Goal: Information Seeking & Learning: Learn about a topic

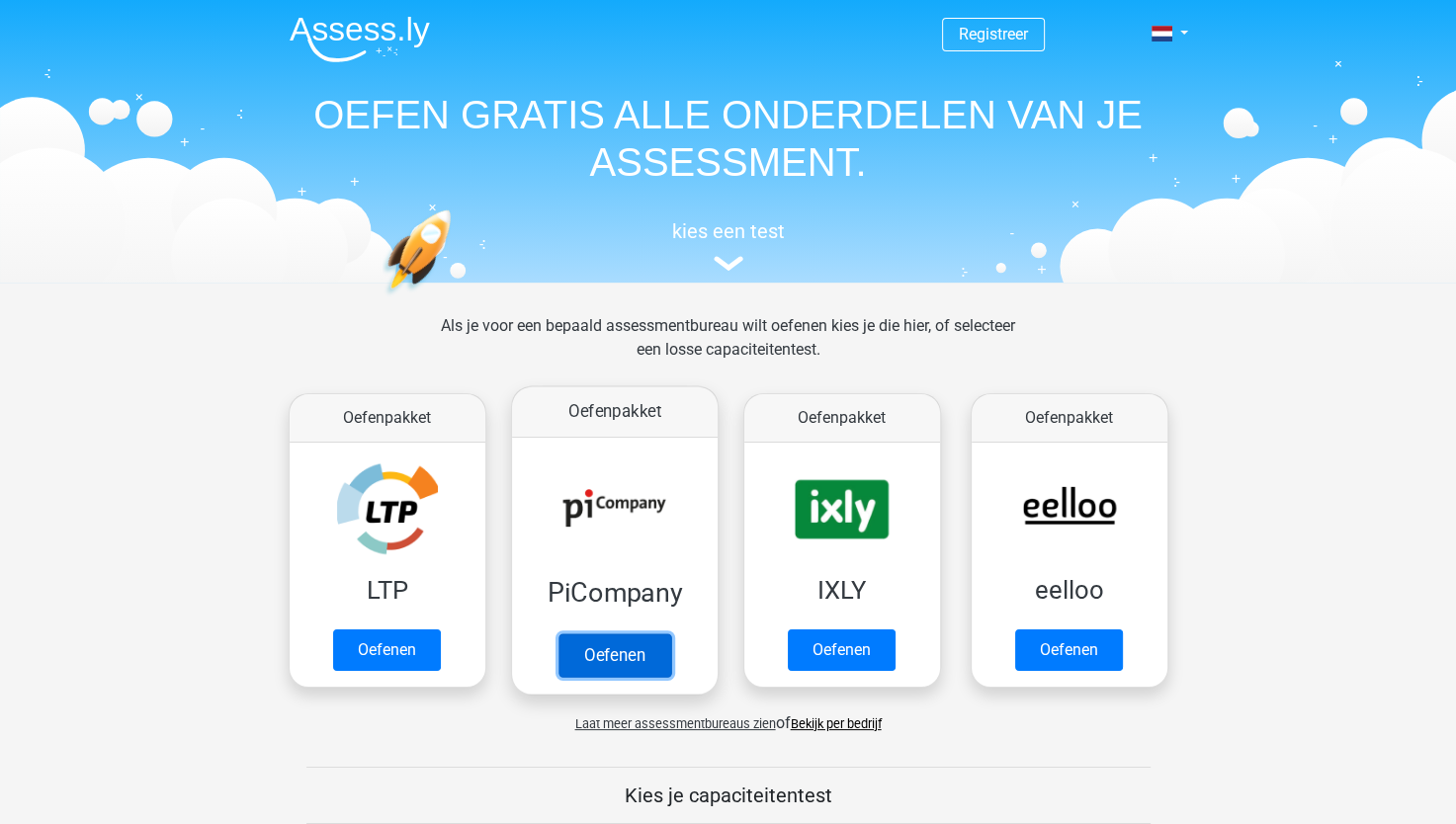
click at [610, 635] on link "Oefenen" at bounding box center [614, 655] width 113 height 44
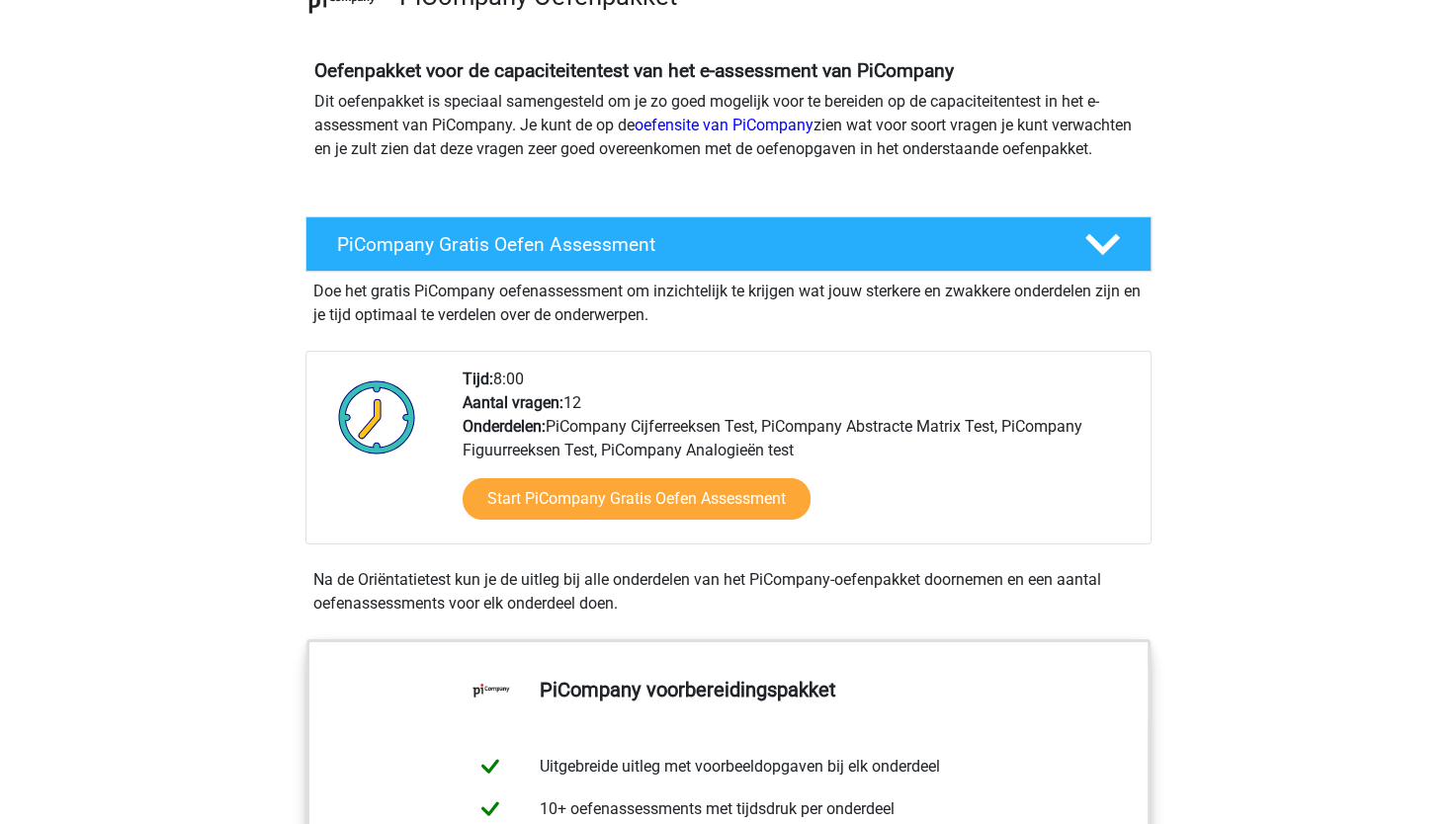
scroll to position [181, 0]
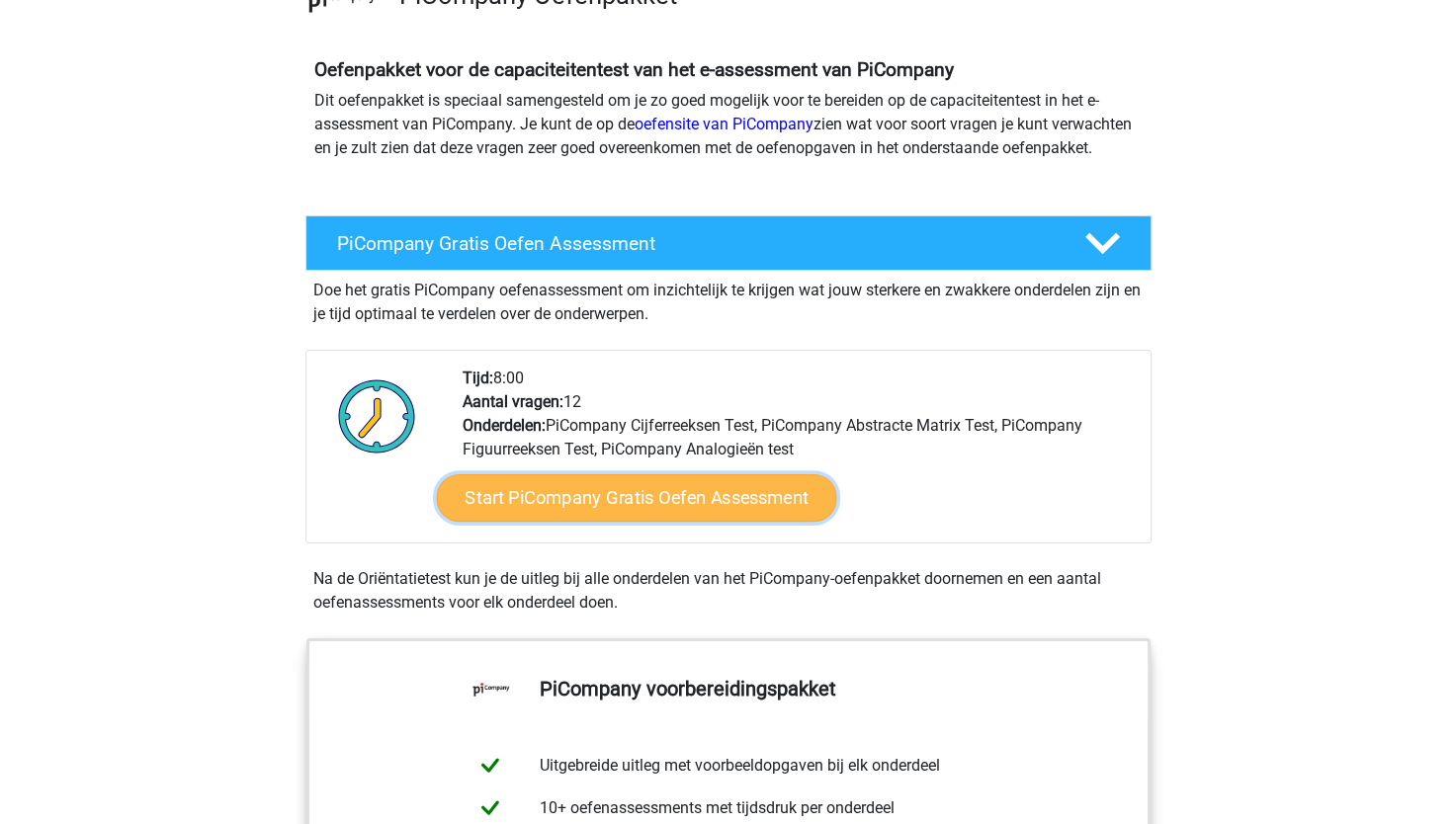
click at [551, 514] on link "Start PiCompany Gratis Oefen Assessment" at bounding box center [637, 498] width 401 height 48
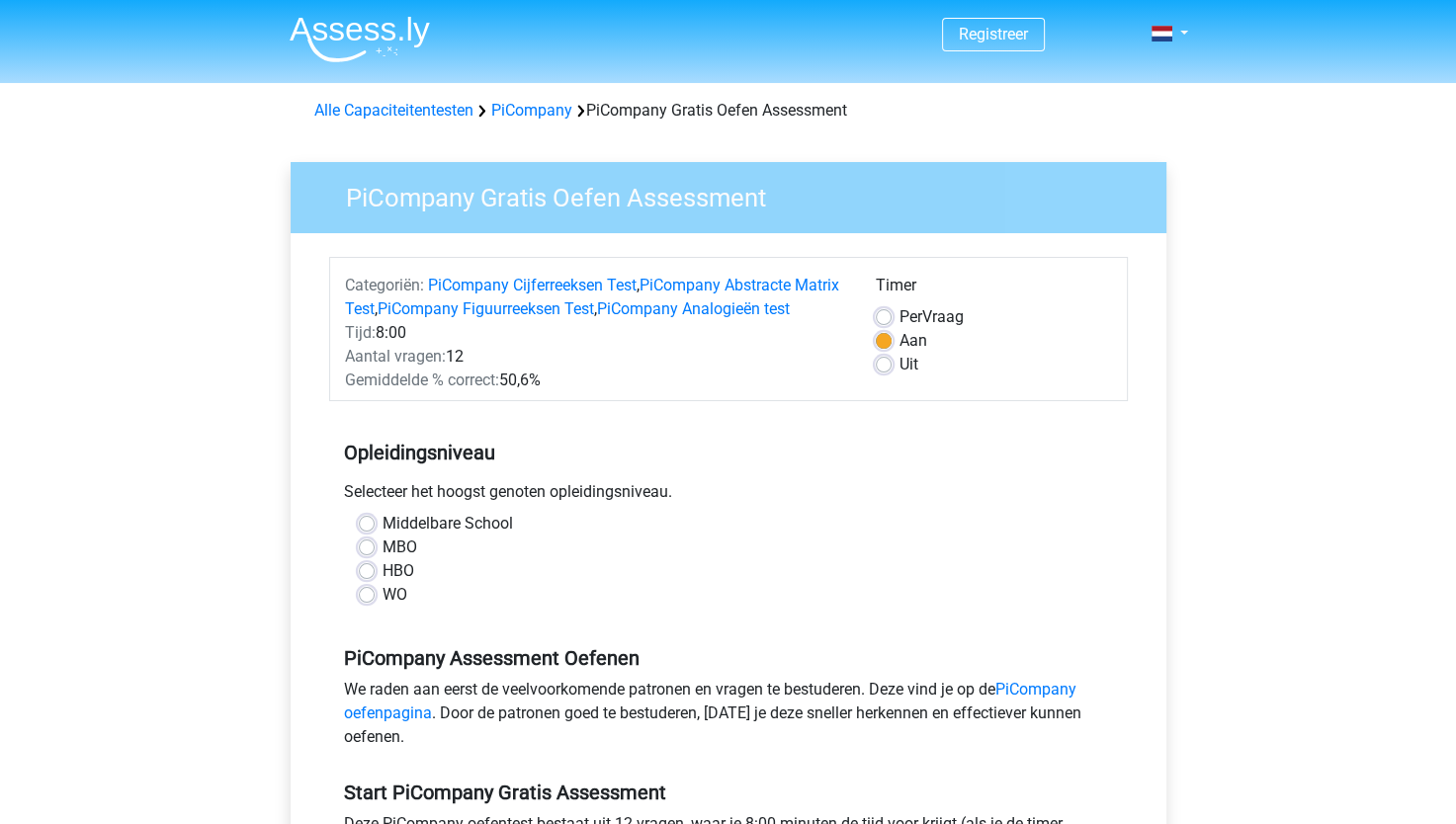
scroll to position [102, 0]
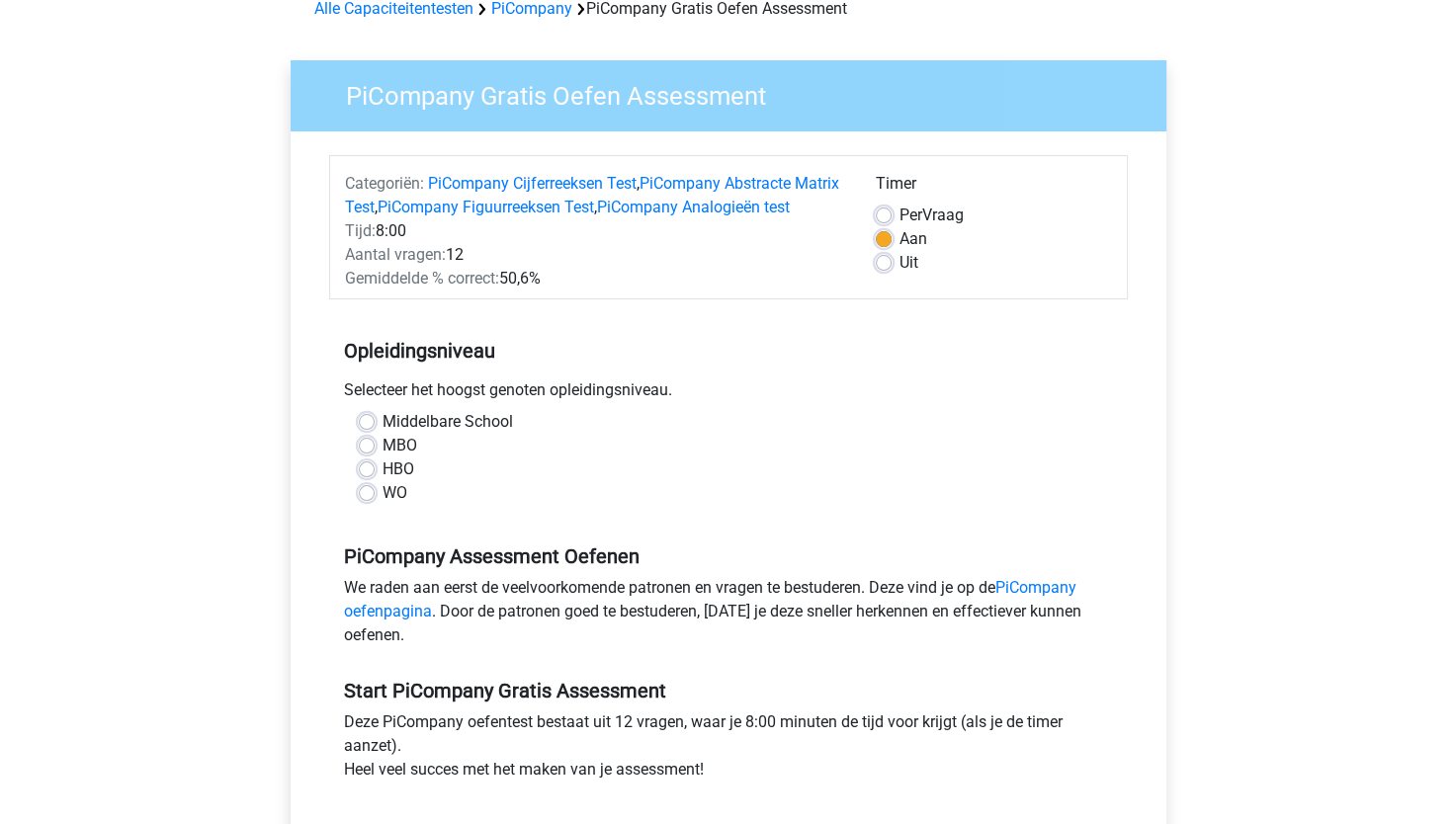
click at [383, 481] on label "HBO" at bounding box center [399, 470] width 32 height 24
click at [369, 477] on input "HBO" at bounding box center [367, 468] width 16 height 20
radio input "true"
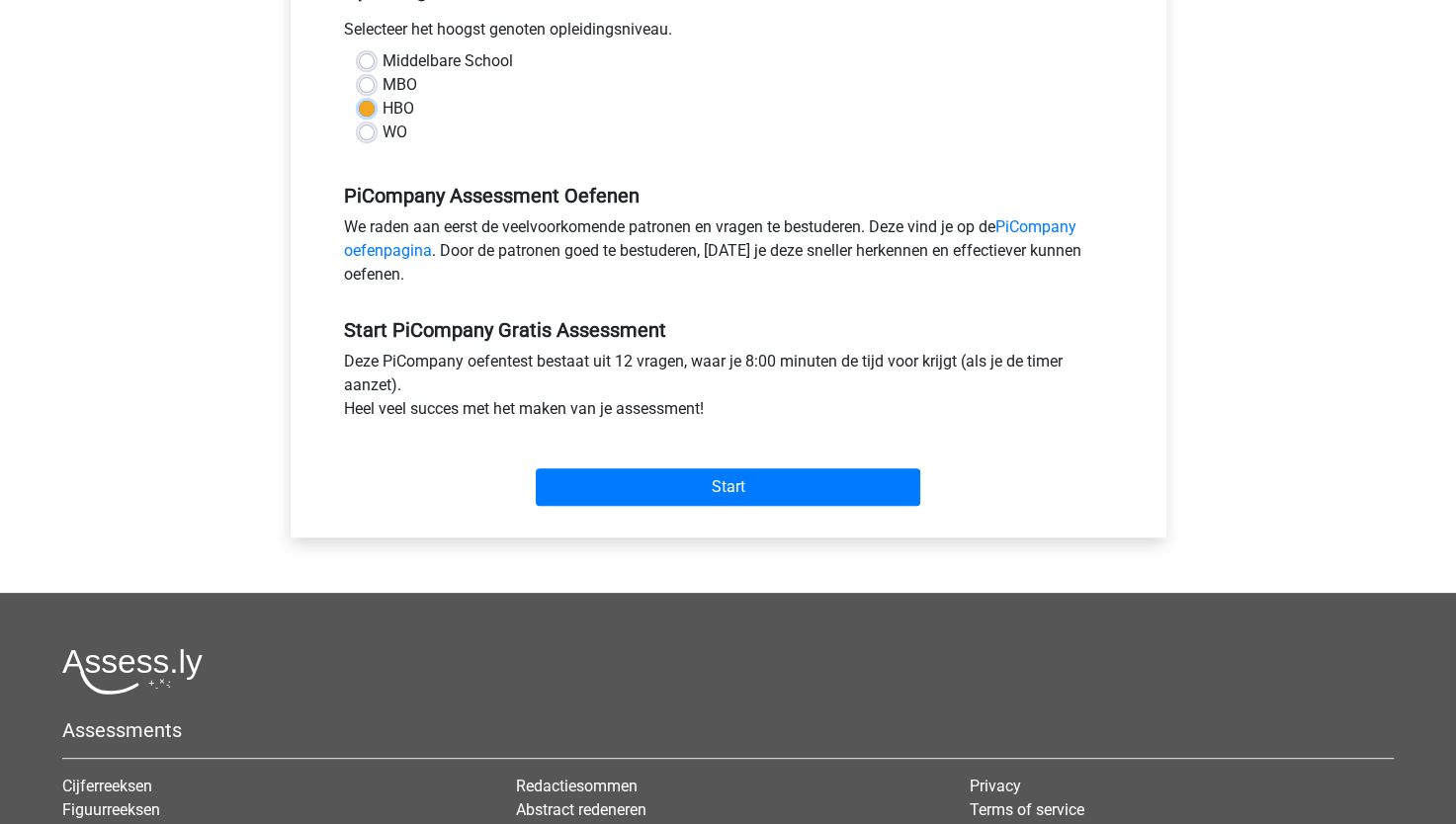
scroll to position [473, 0]
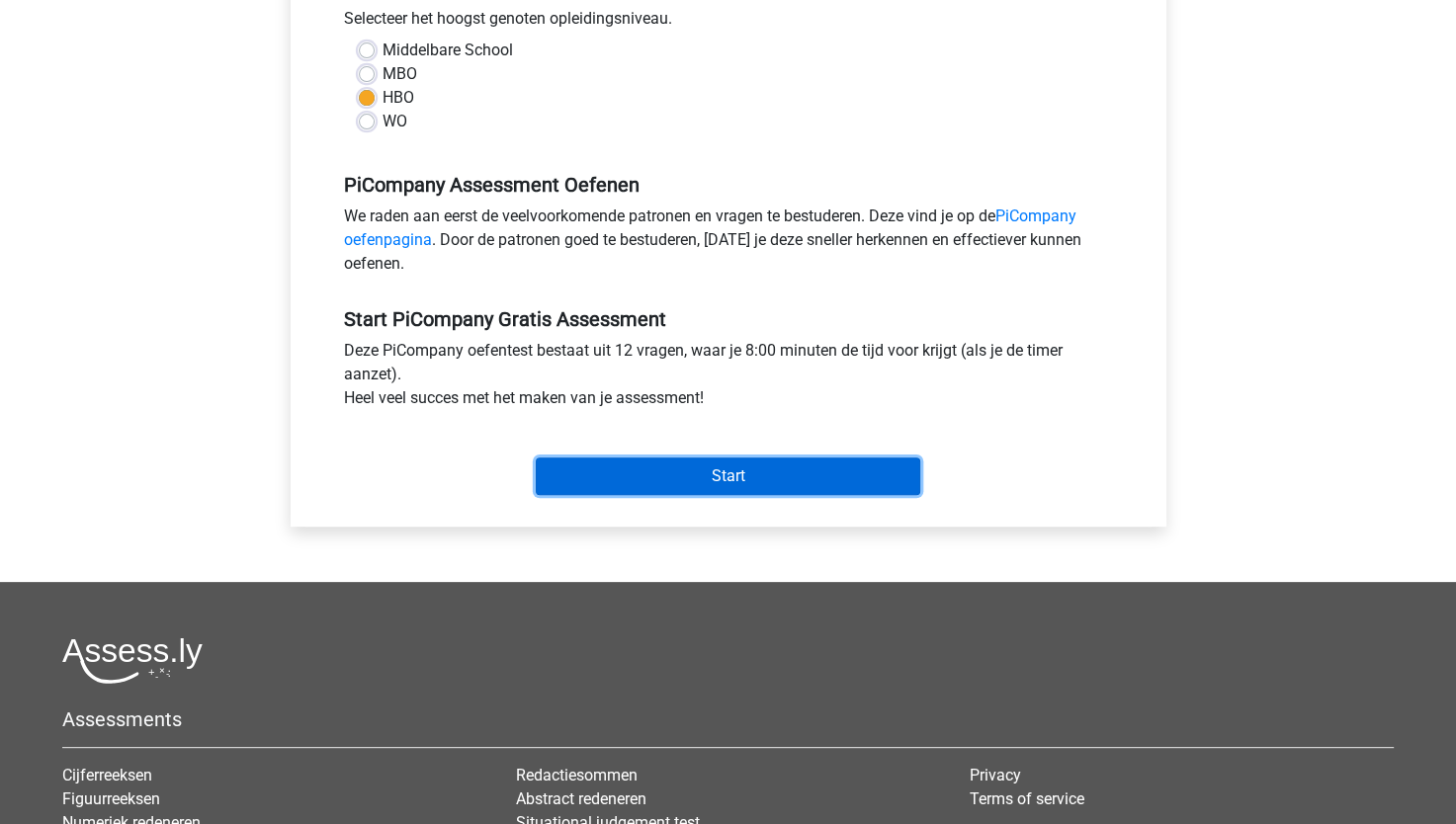
click at [601, 495] on input "Start" at bounding box center [728, 477] width 385 height 38
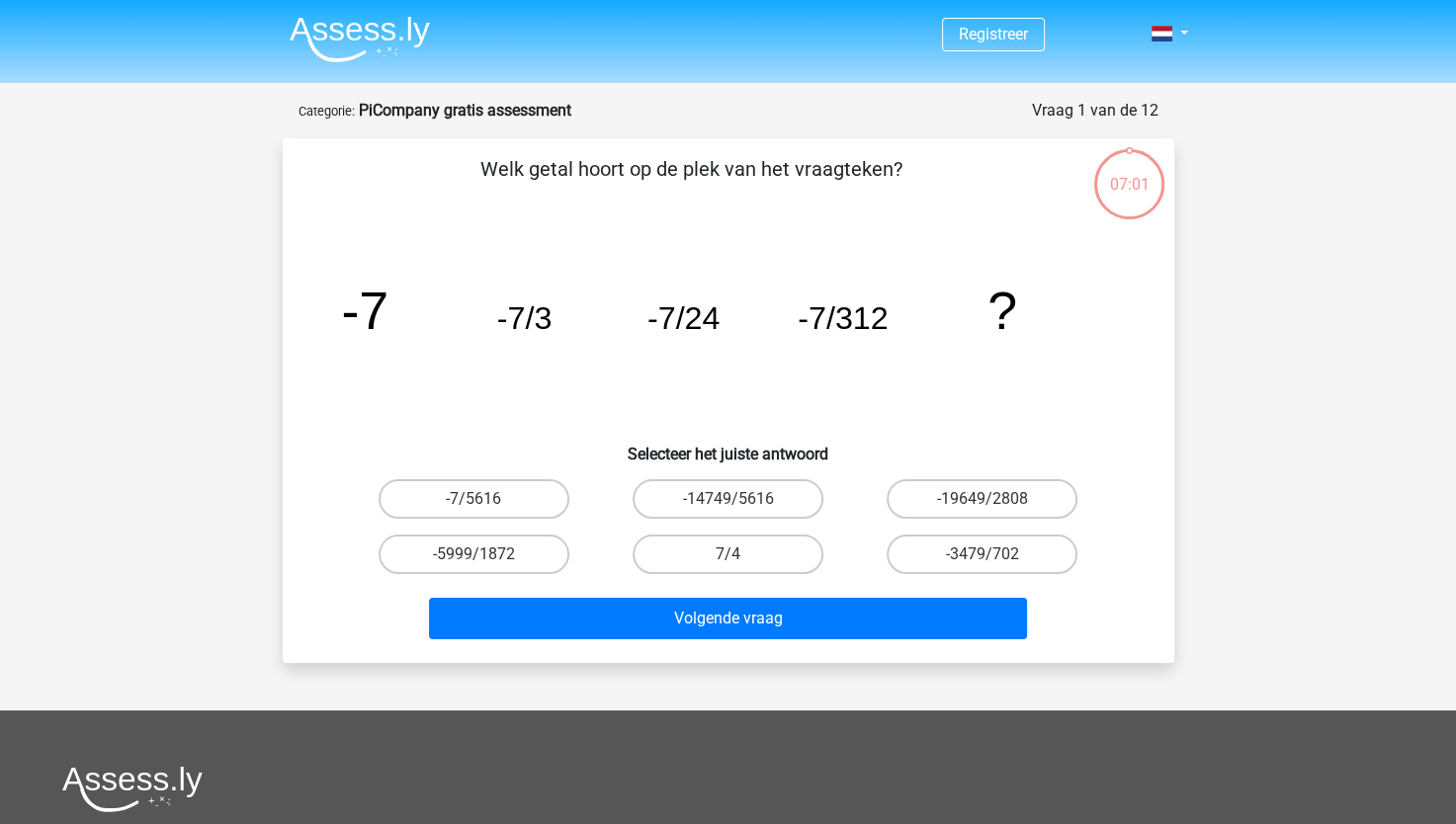
click at [732, 503] on input "-14749/5616" at bounding box center [734, 505] width 13 height 13
radio input "true"
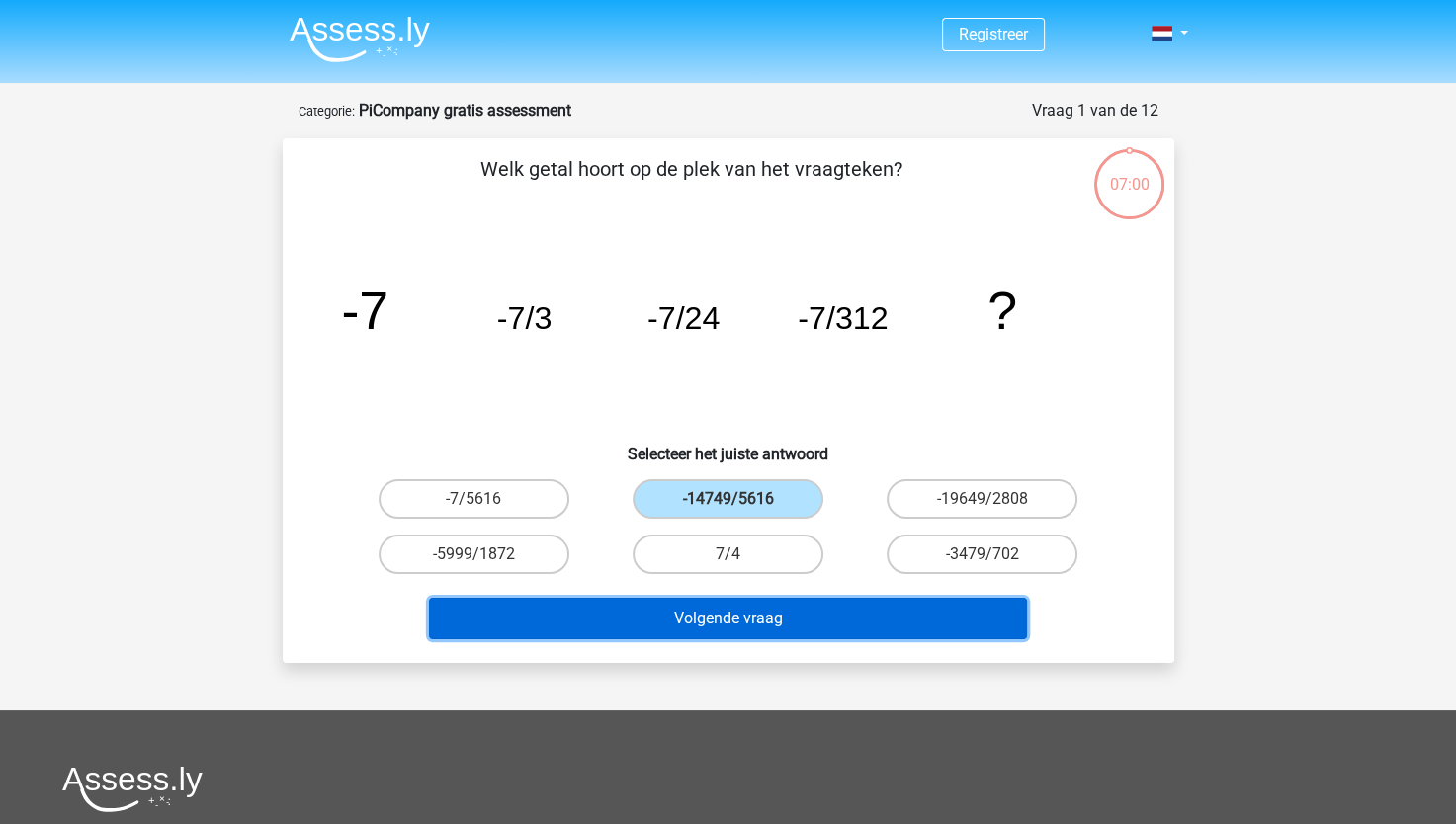
click at [759, 627] on button "Volgende vraag" at bounding box center [728, 619] width 598 height 42
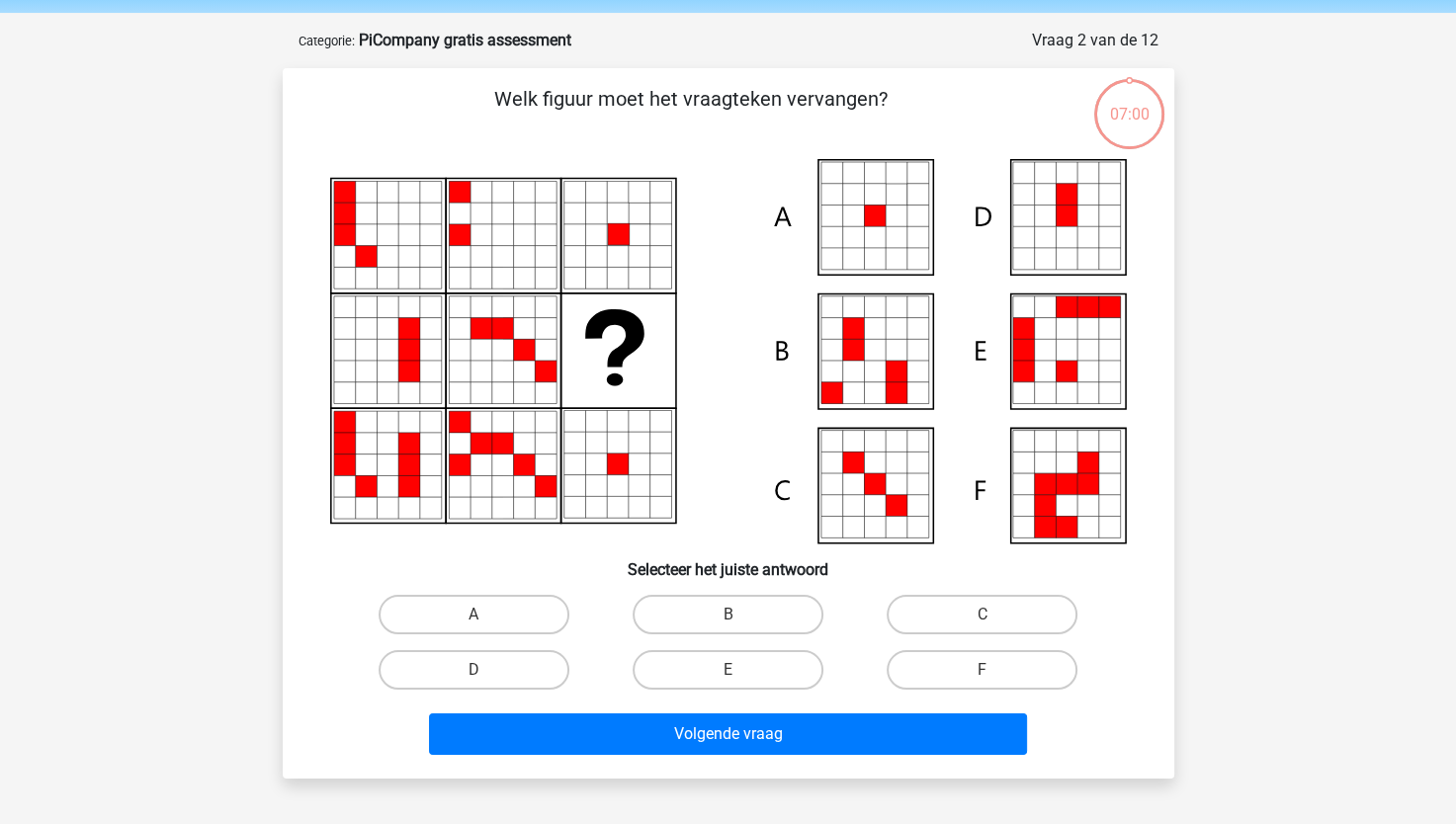
scroll to position [99, 0]
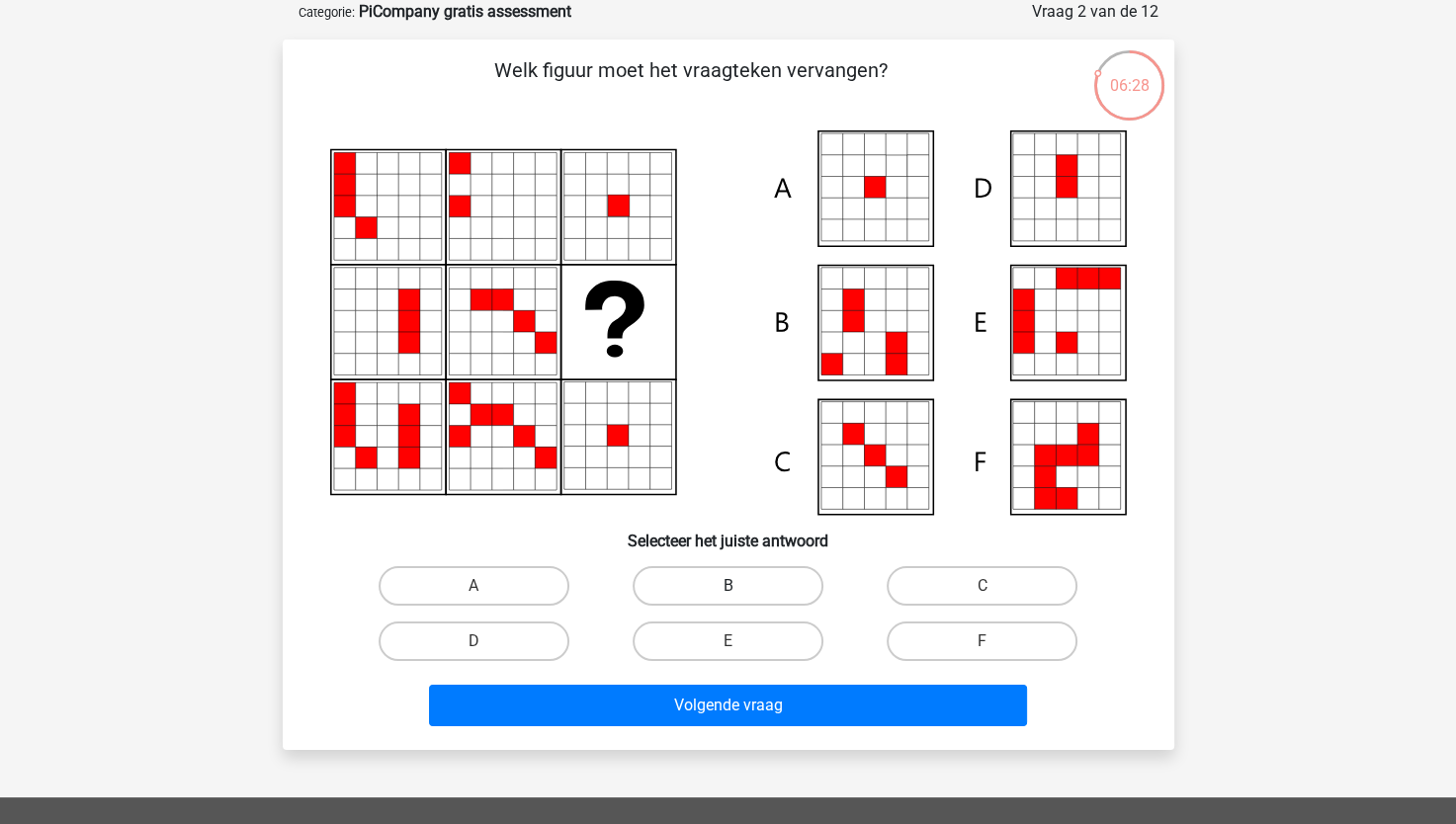
click at [759, 584] on label "B" at bounding box center [728, 586] width 190 height 40
click at [741, 586] on input "B" at bounding box center [734, 592] width 13 height 13
radio input "true"
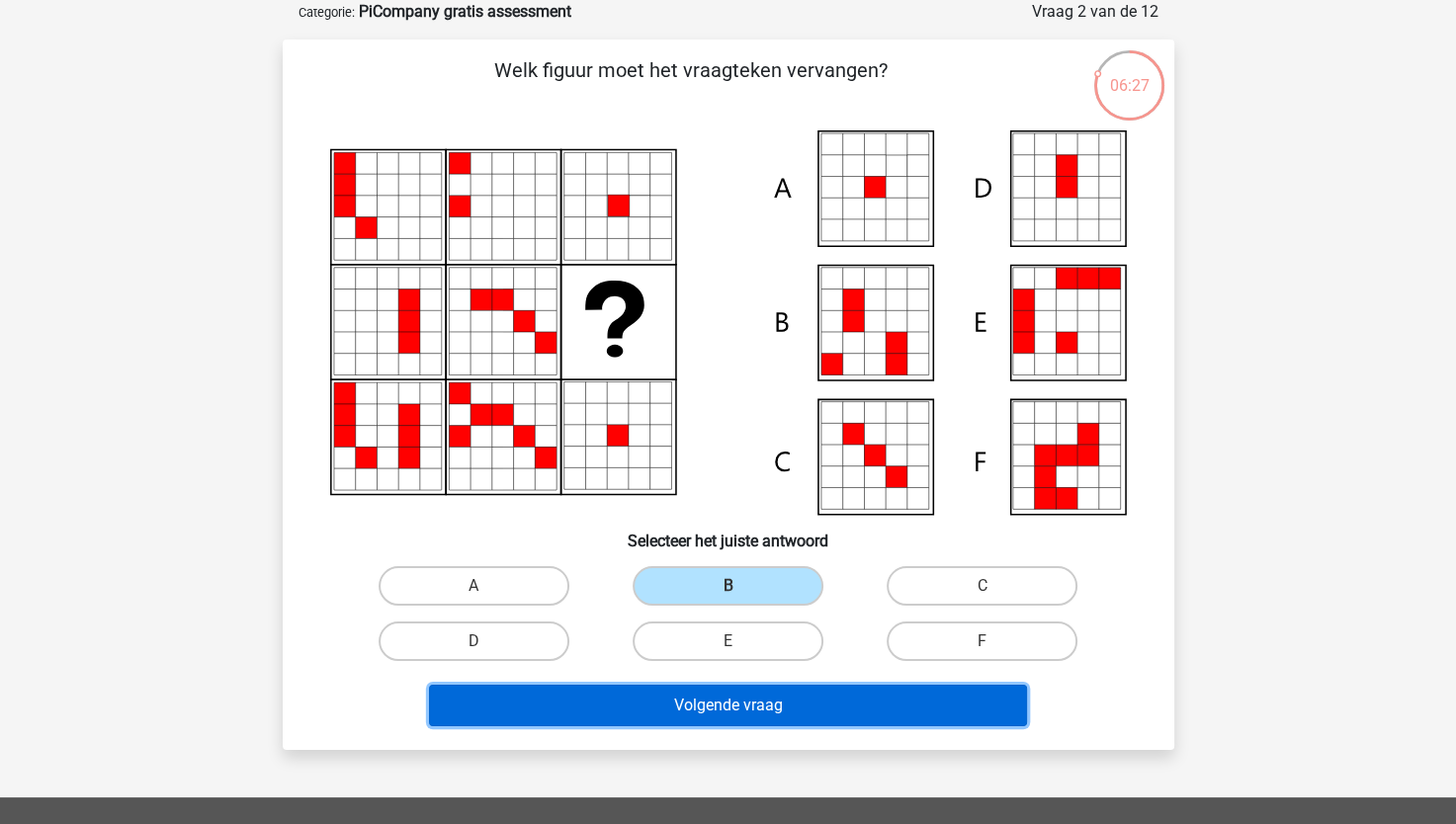
click at [740, 701] on button "Volgende vraag" at bounding box center [728, 706] width 598 height 42
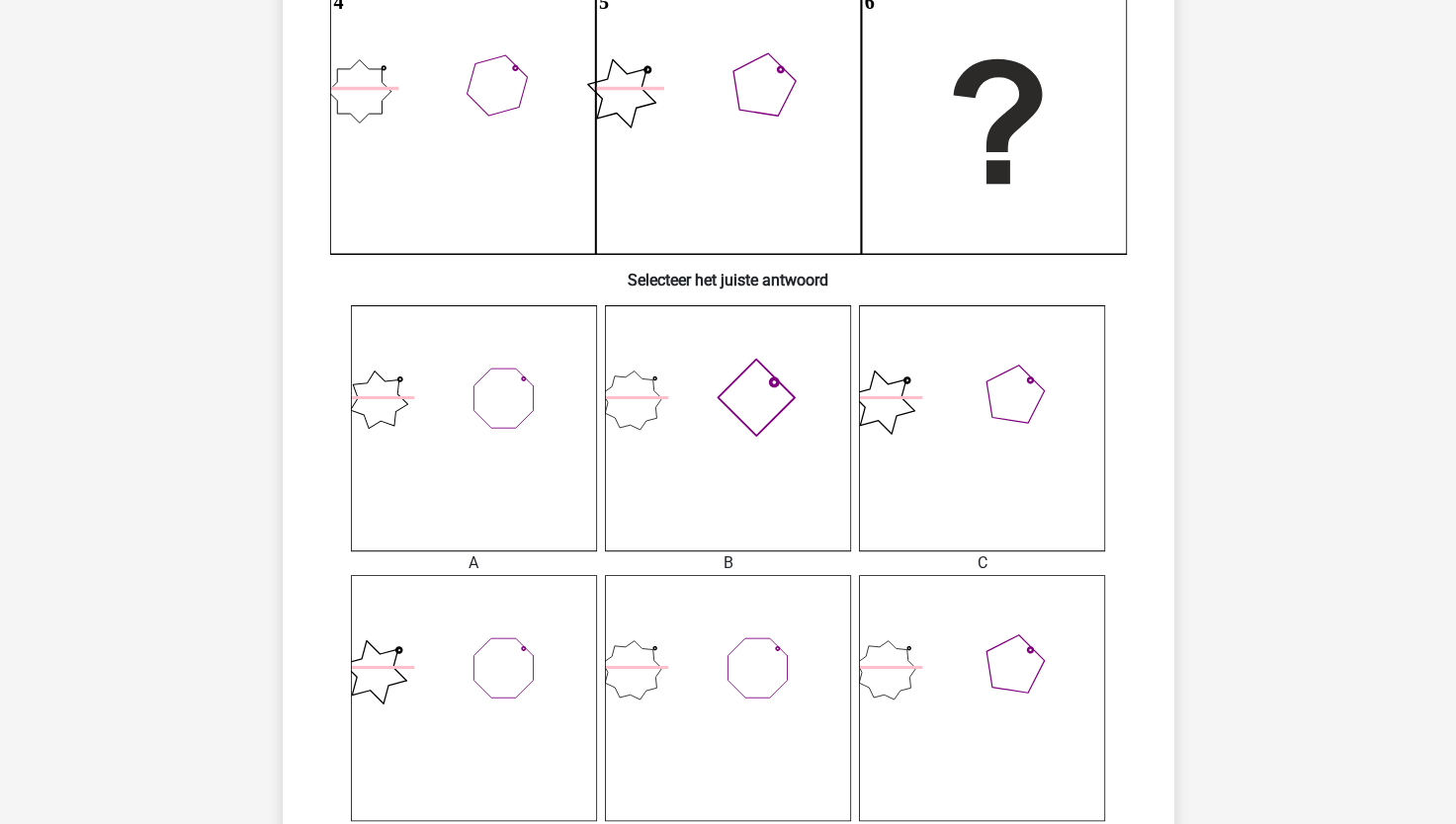
scroll to position [559, 0]
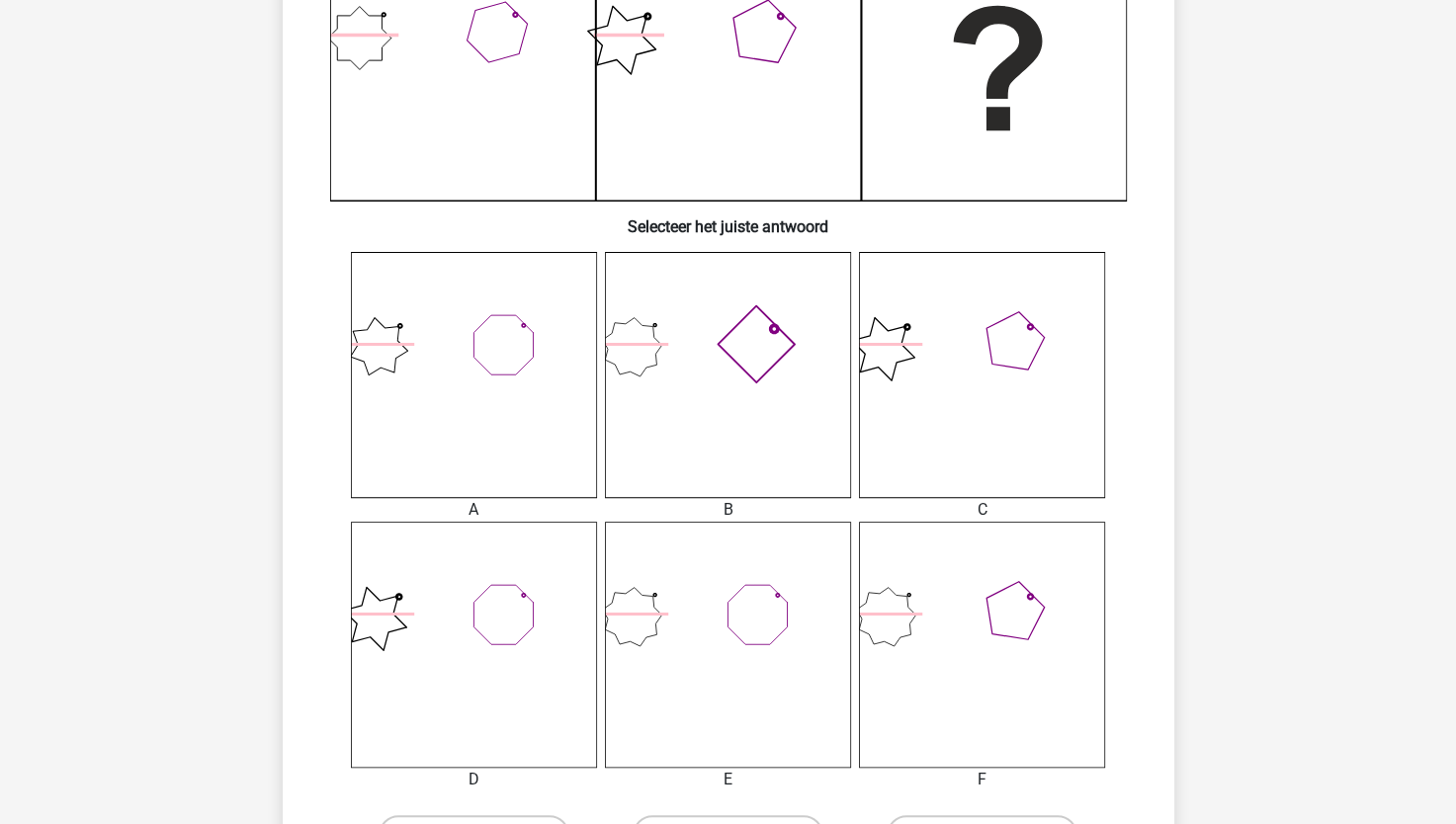
click at [668, 643] on icon at bounding box center [728, 645] width 246 height 246
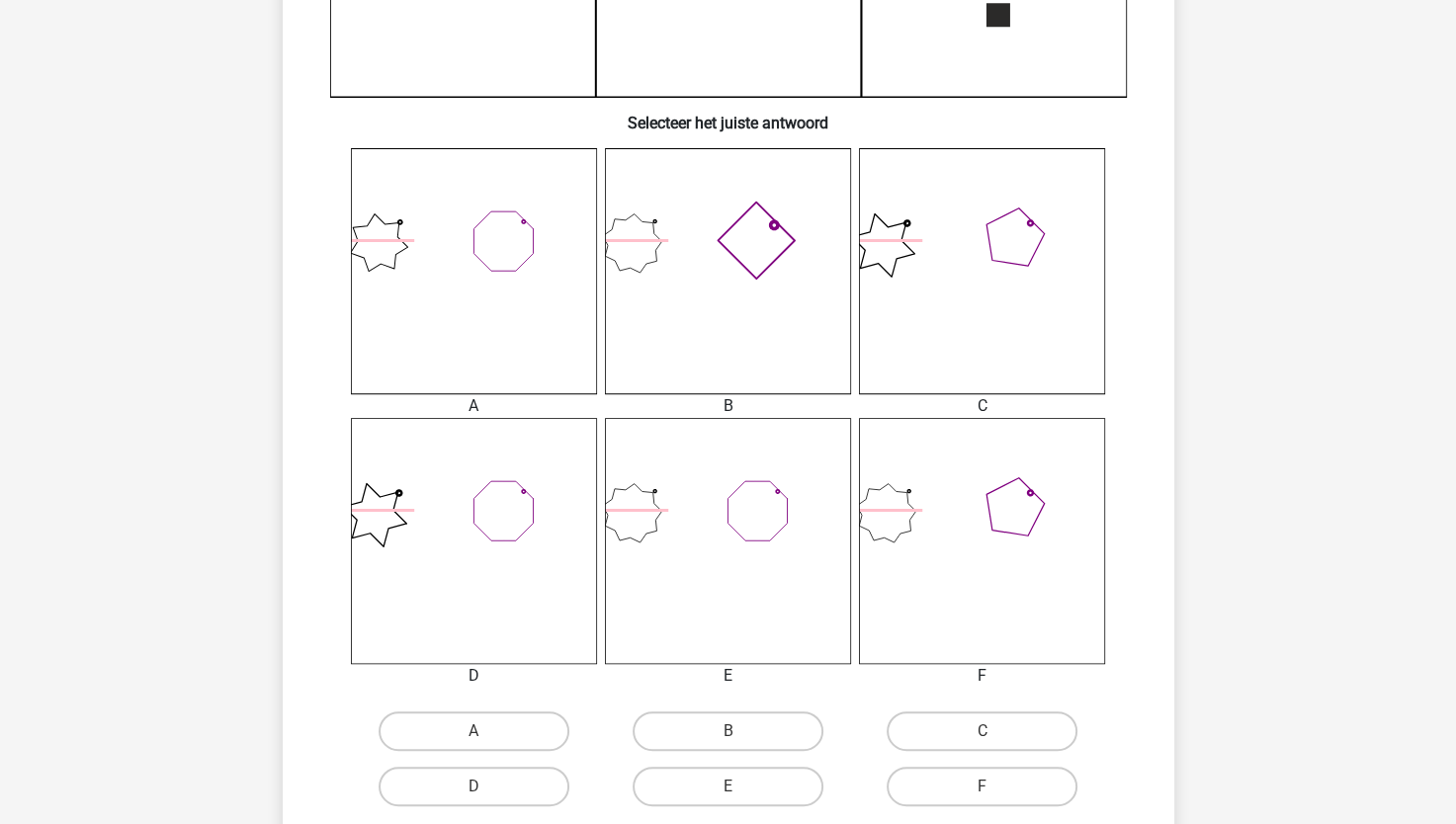
scroll to position [684, 0]
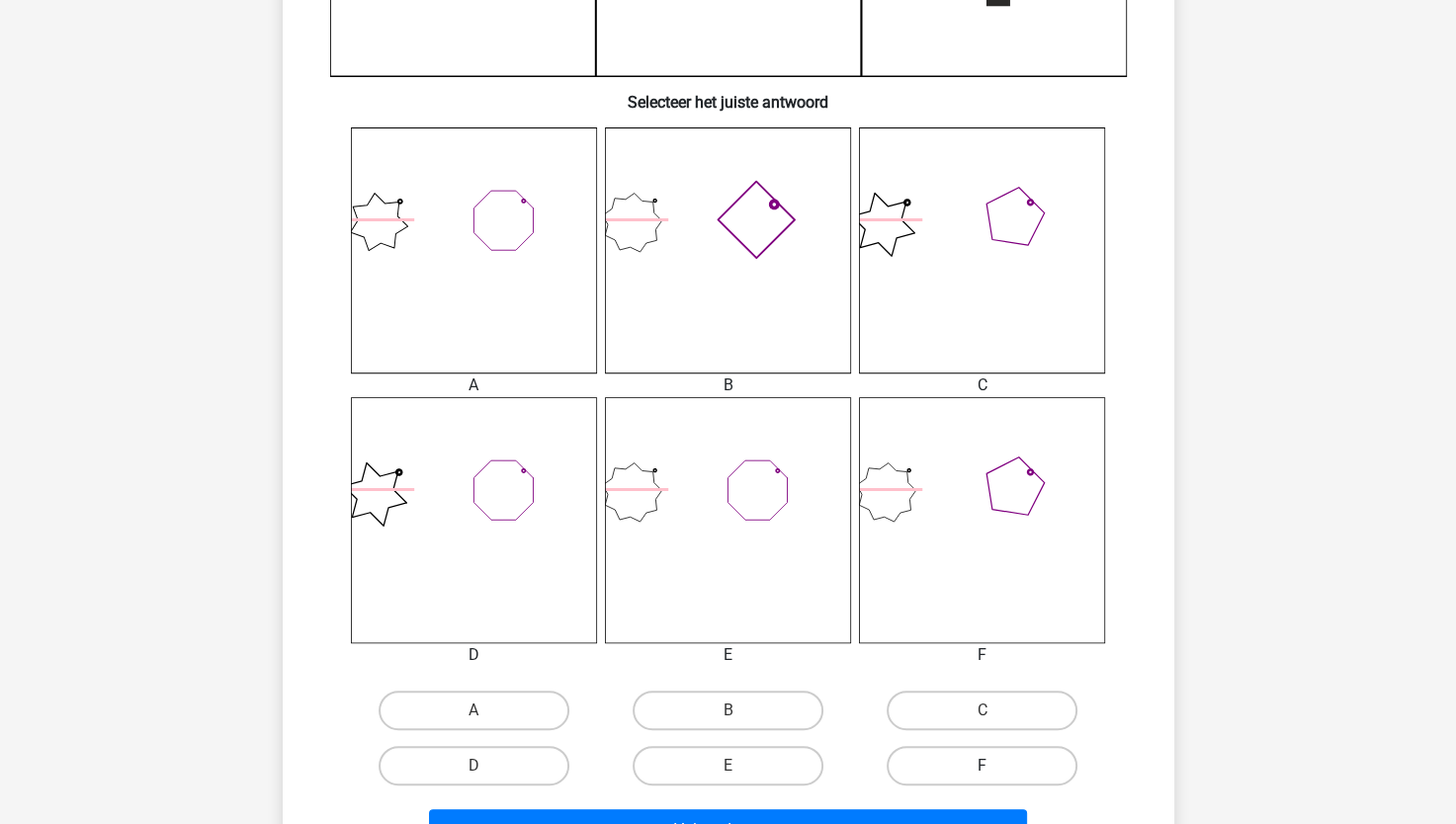
click at [941, 765] on label "F" at bounding box center [982, 766] width 190 height 40
click at [983, 766] on input "F" at bounding box center [989, 772] width 13 height 13
radio input "true"
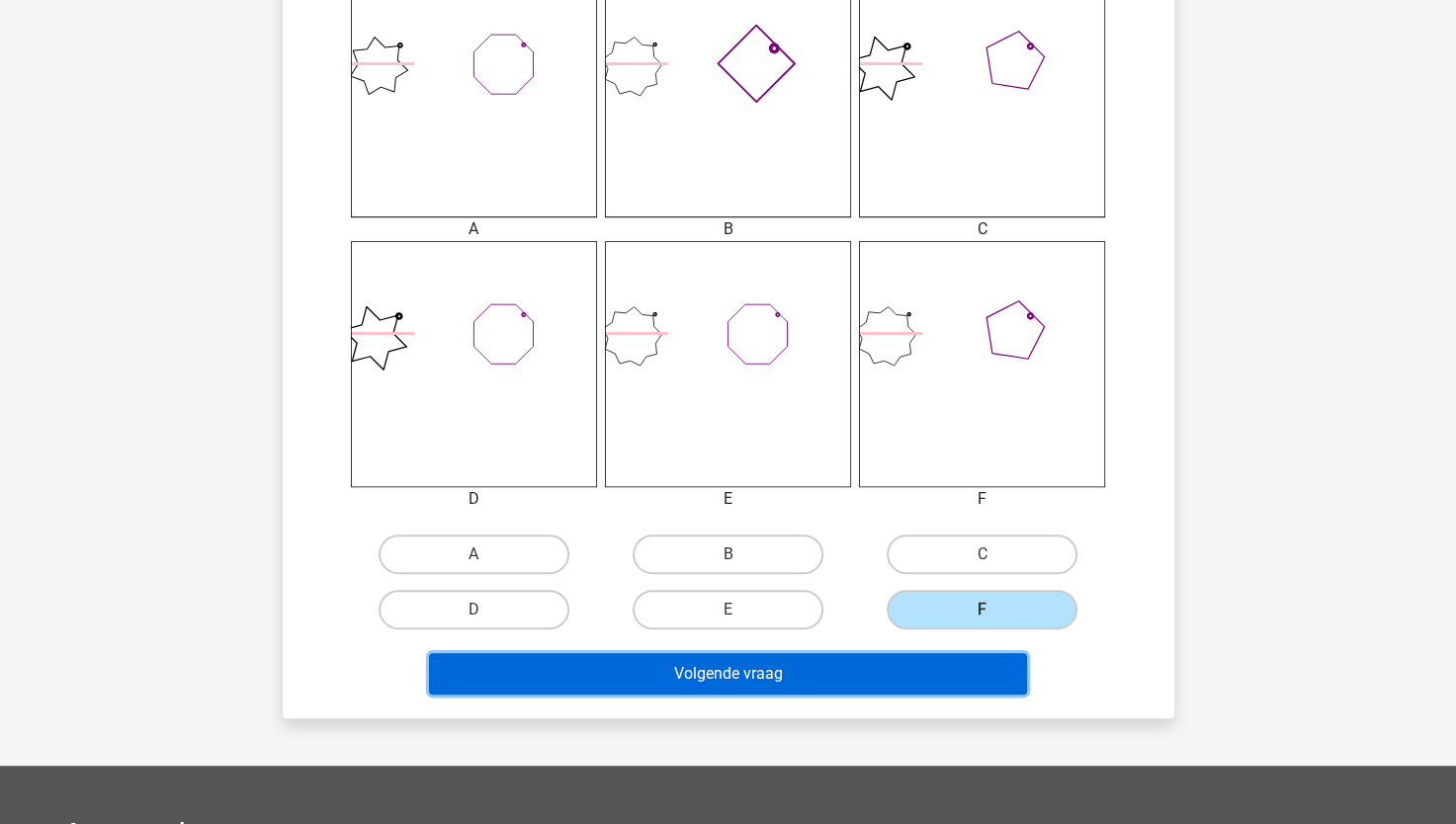
click at [762, 686] on button "Volgende vraag" at bounding box center [728, 674] width 598 height 42
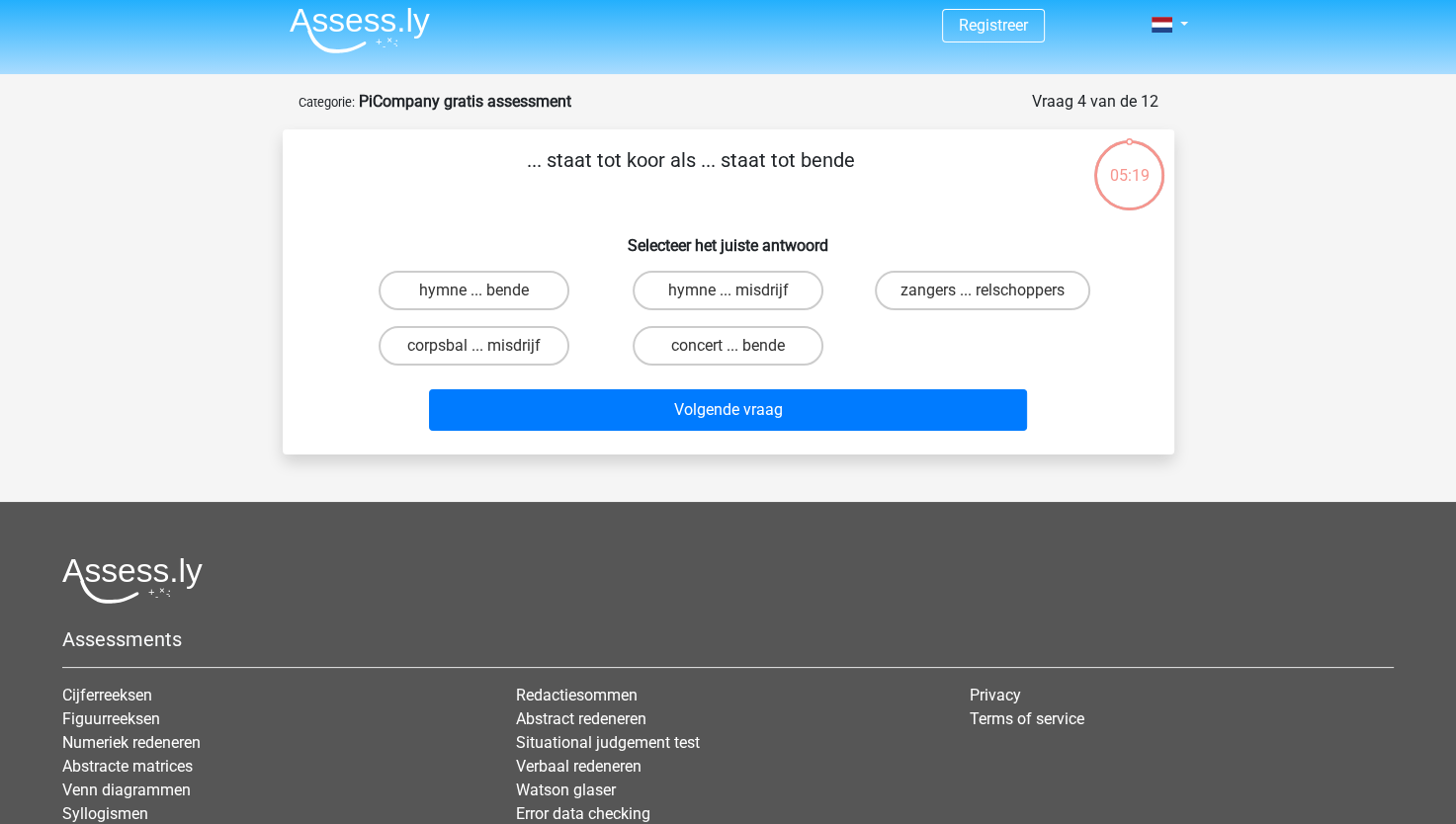
scroll to position [0, 0]
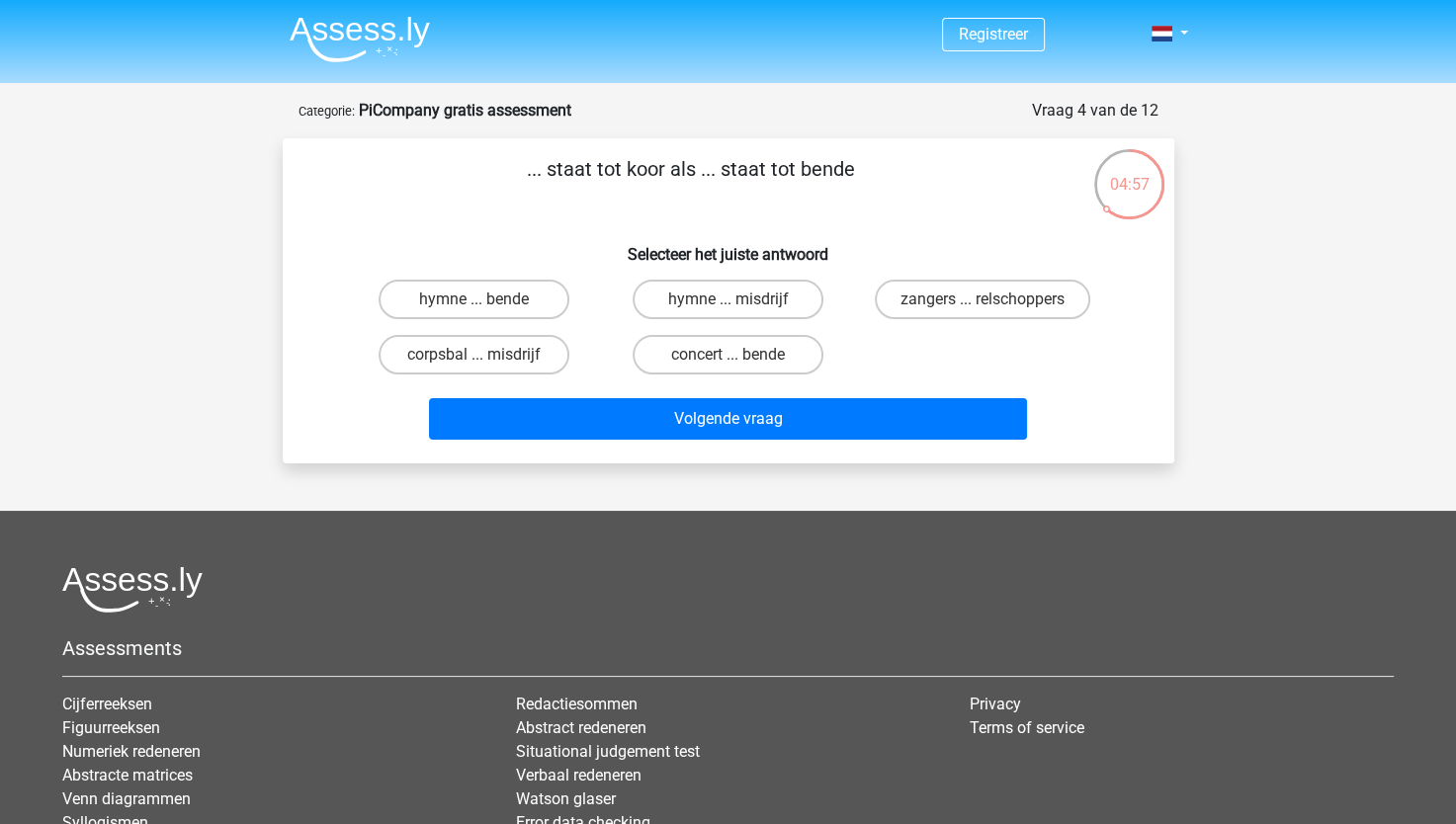
drag, startPoint x: 957, startPoint y: 292, endPoint x: 913, endPoint y: 216, distance: 87.8
click at [913, 216] on div "... staat tot koor als ... staat tot bende Selecteer het juiste antwoord hymne …" at bounding box center [728, 300] width 876 height 294
click at [780, 294] on label "hymne ... misdrijf" at bounding box center [728, 299] width 190 height 40
click at [741, 299] on input "hymne ... misdrijf" at bounding box center [734, 305] width 13 height 13
radio input "true"
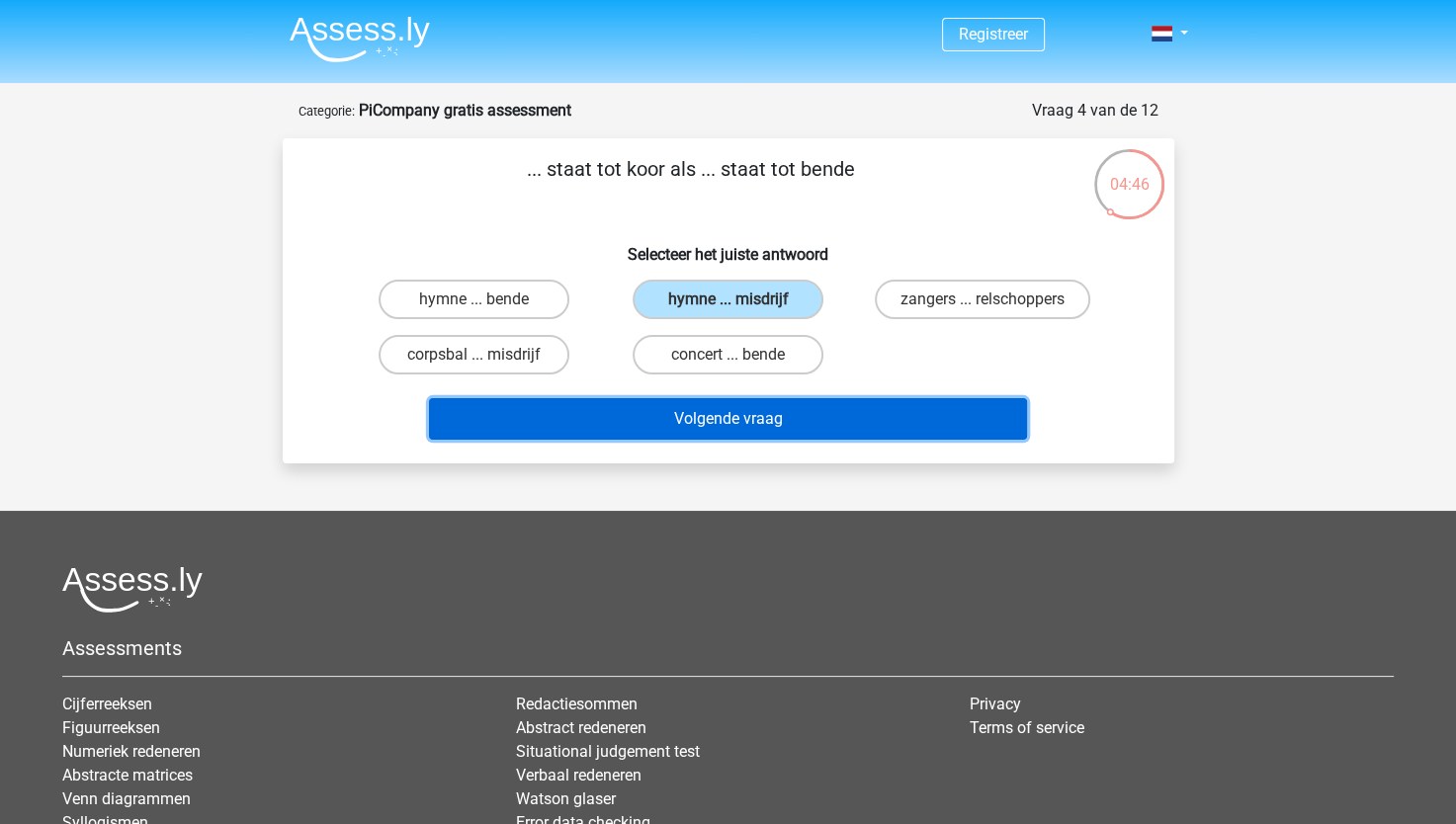
click at [768, 414] on button "Volgende vraag" at bounding box center [728, 419] width 598 height 42
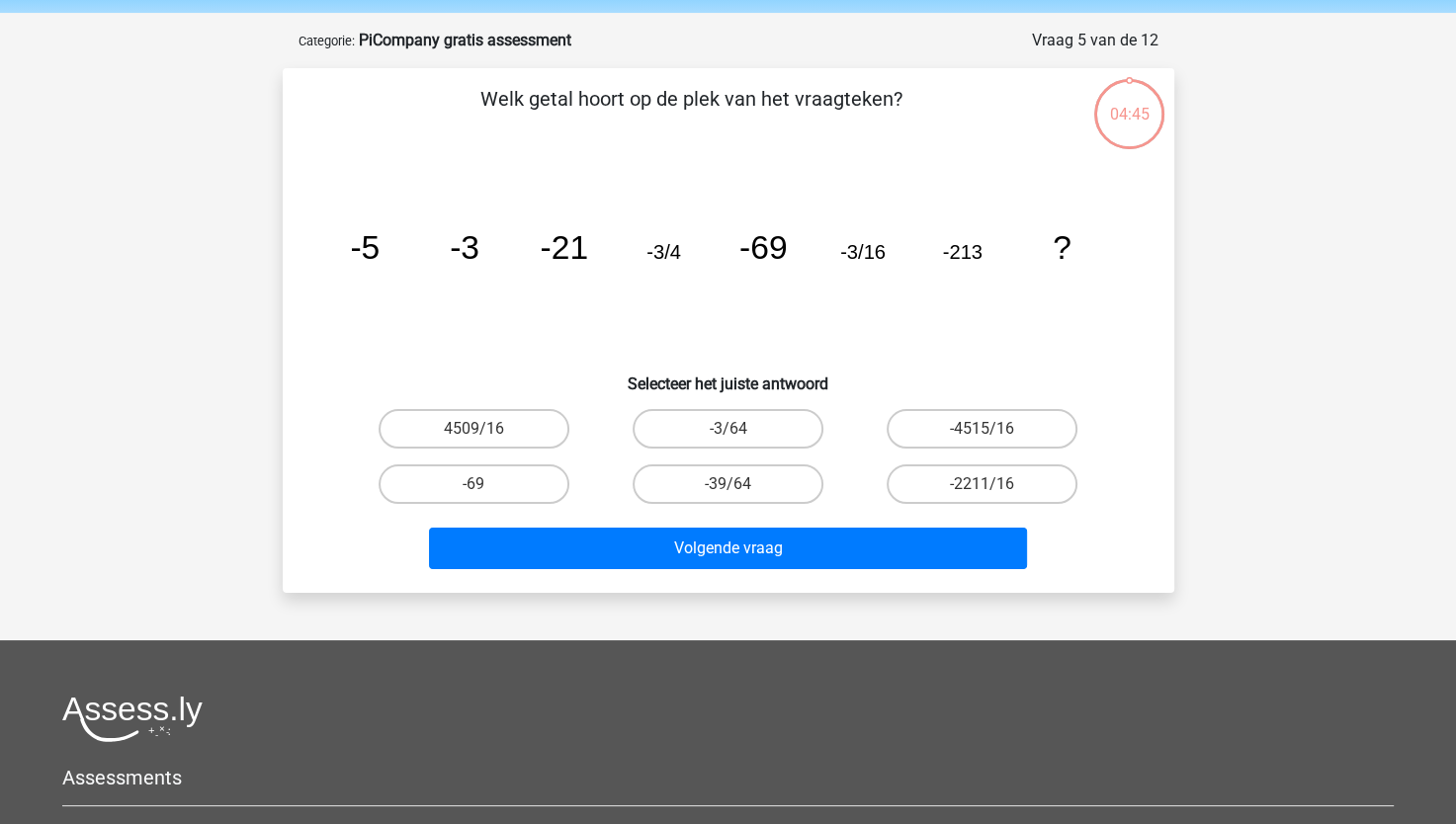
scroll to position [99, 0]
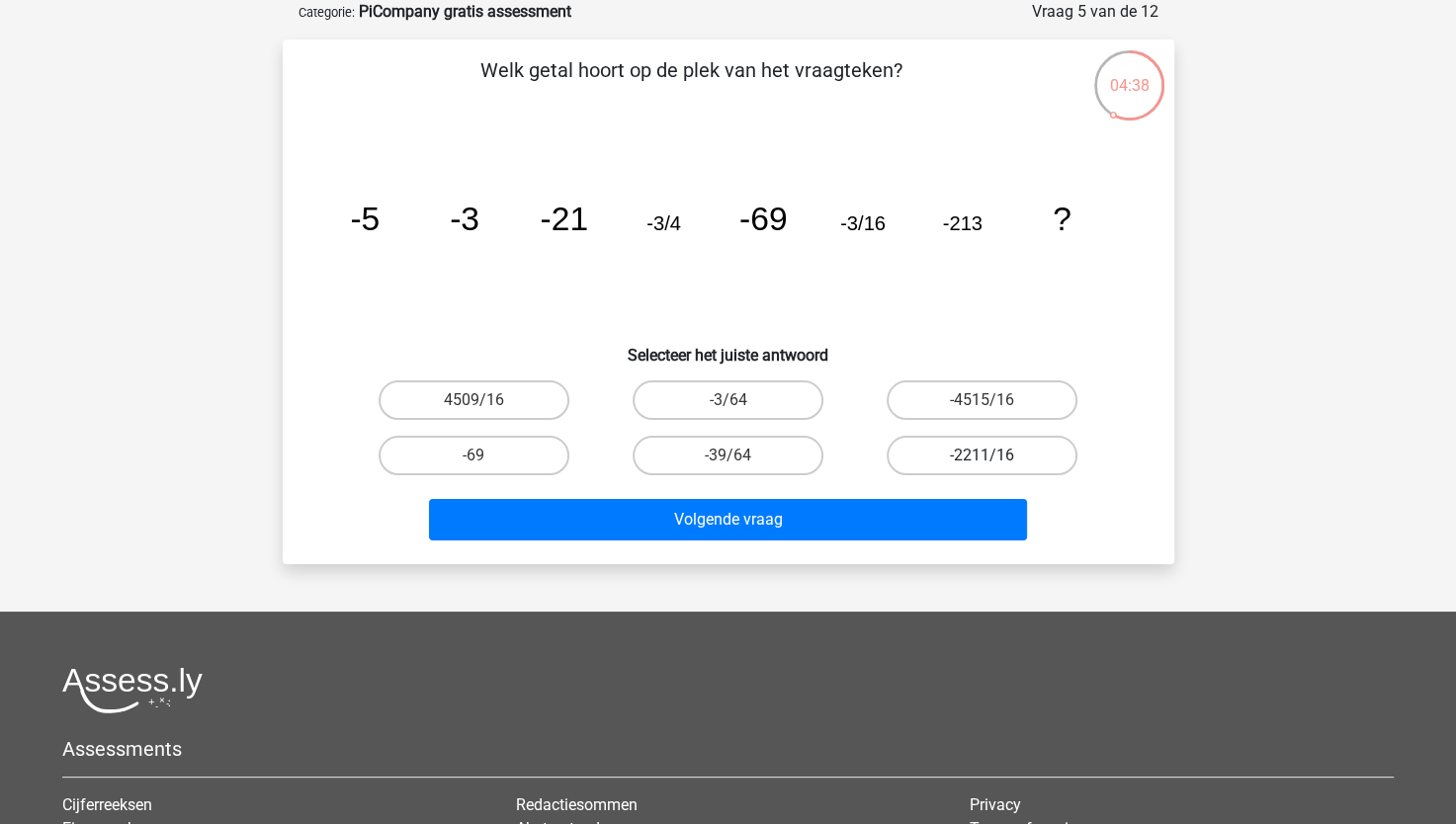
click at [933, 444] on label "-2211/16" at bounding box center [982, 456] width 190 height 40
click at [983, 456] on input "-2211/16" at bounding box center [989, 462] width 13 height 13
radio input "true"
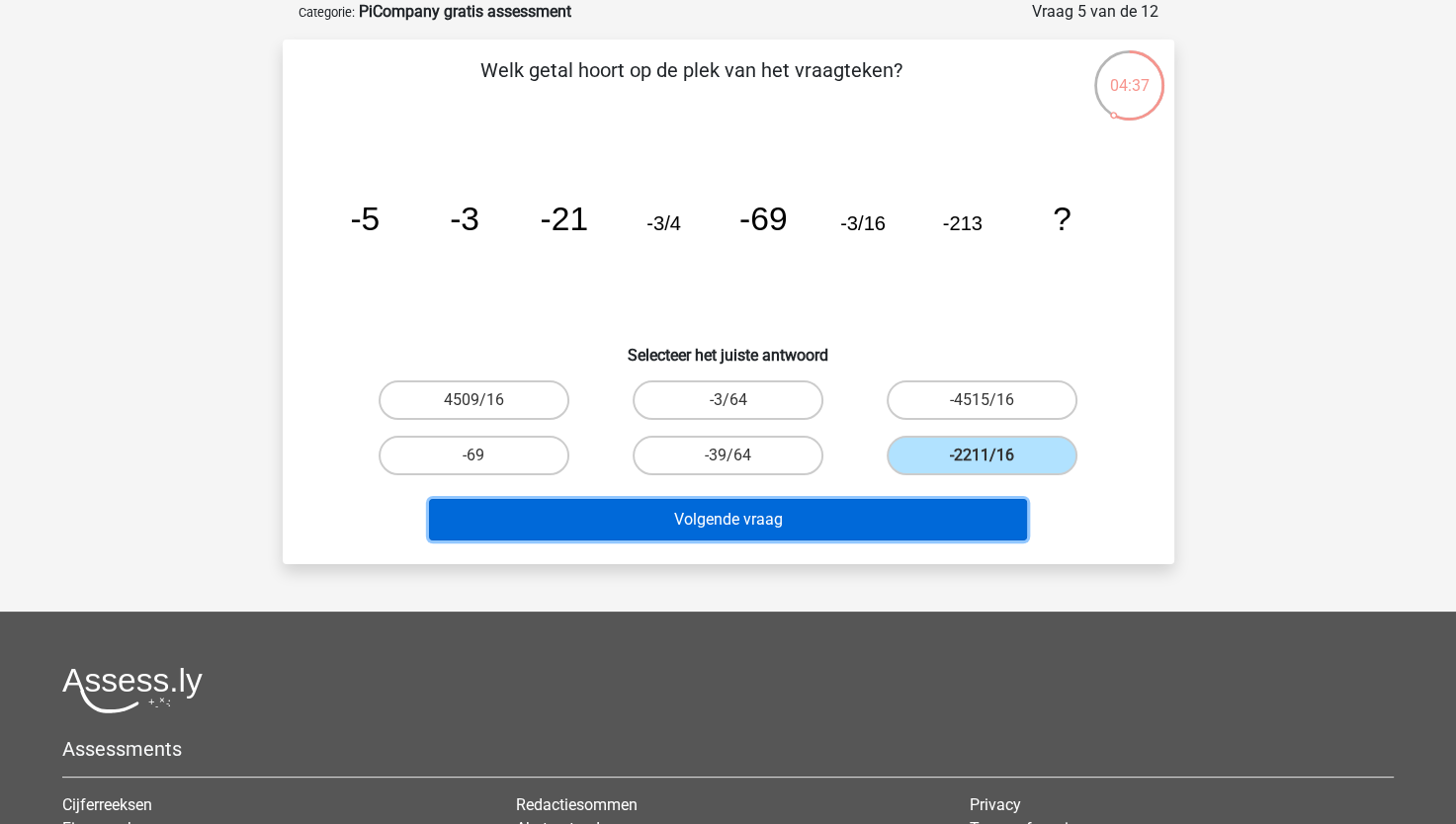
click at [834, 527] on button "Volgende vraag" at bounding box center [728, 520] width 598 height 42
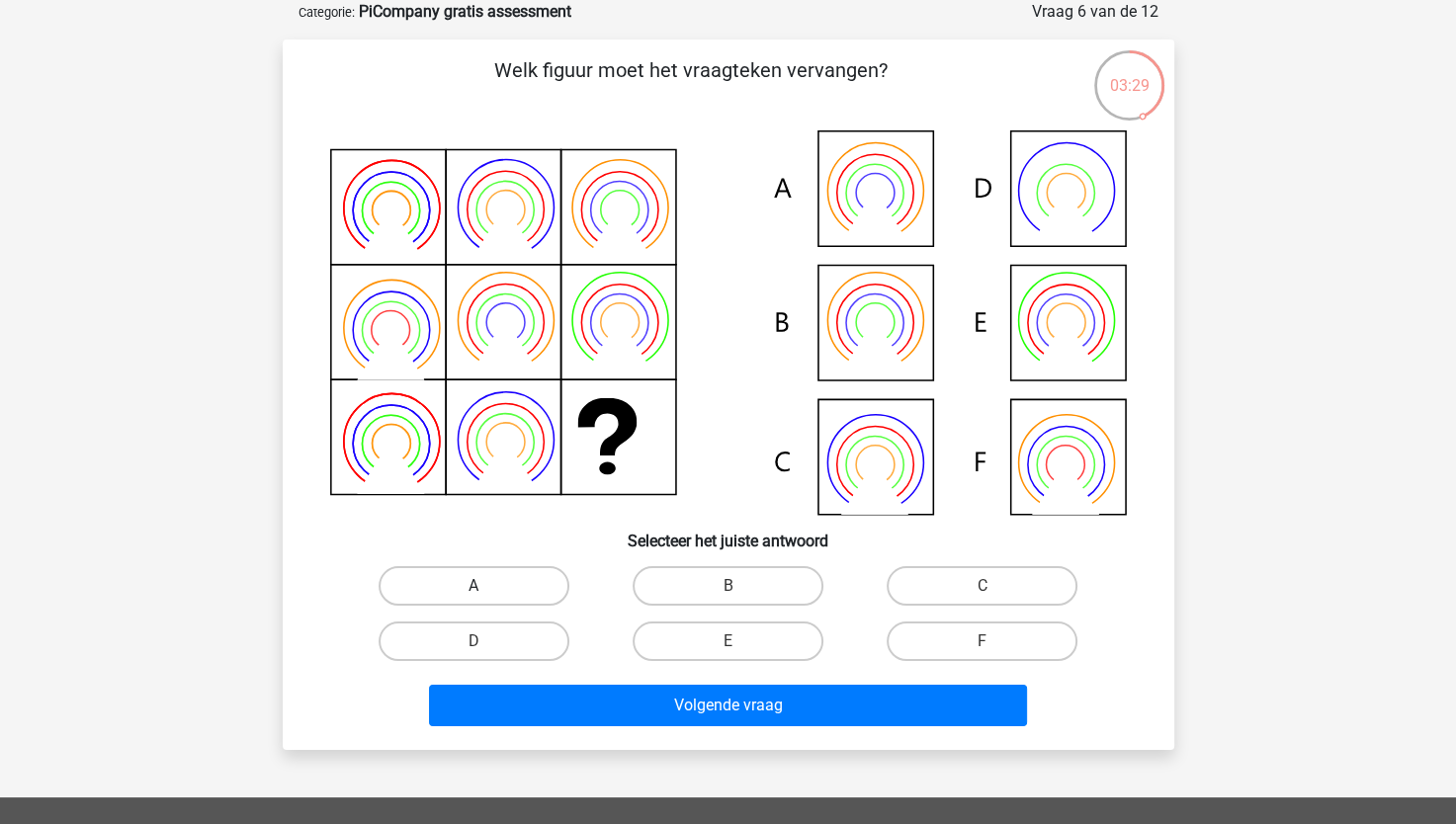
click at [536, 595] on label "A" at bounding box center [474, 586] width 190 height 40
click at [486, 595] on input "A" at bounding box center [479, 592] width 13 height 13
radio input "true"
click at [666, 727] on div "Volgende vraag" at bounding box center [729, 710] width 764 height 50
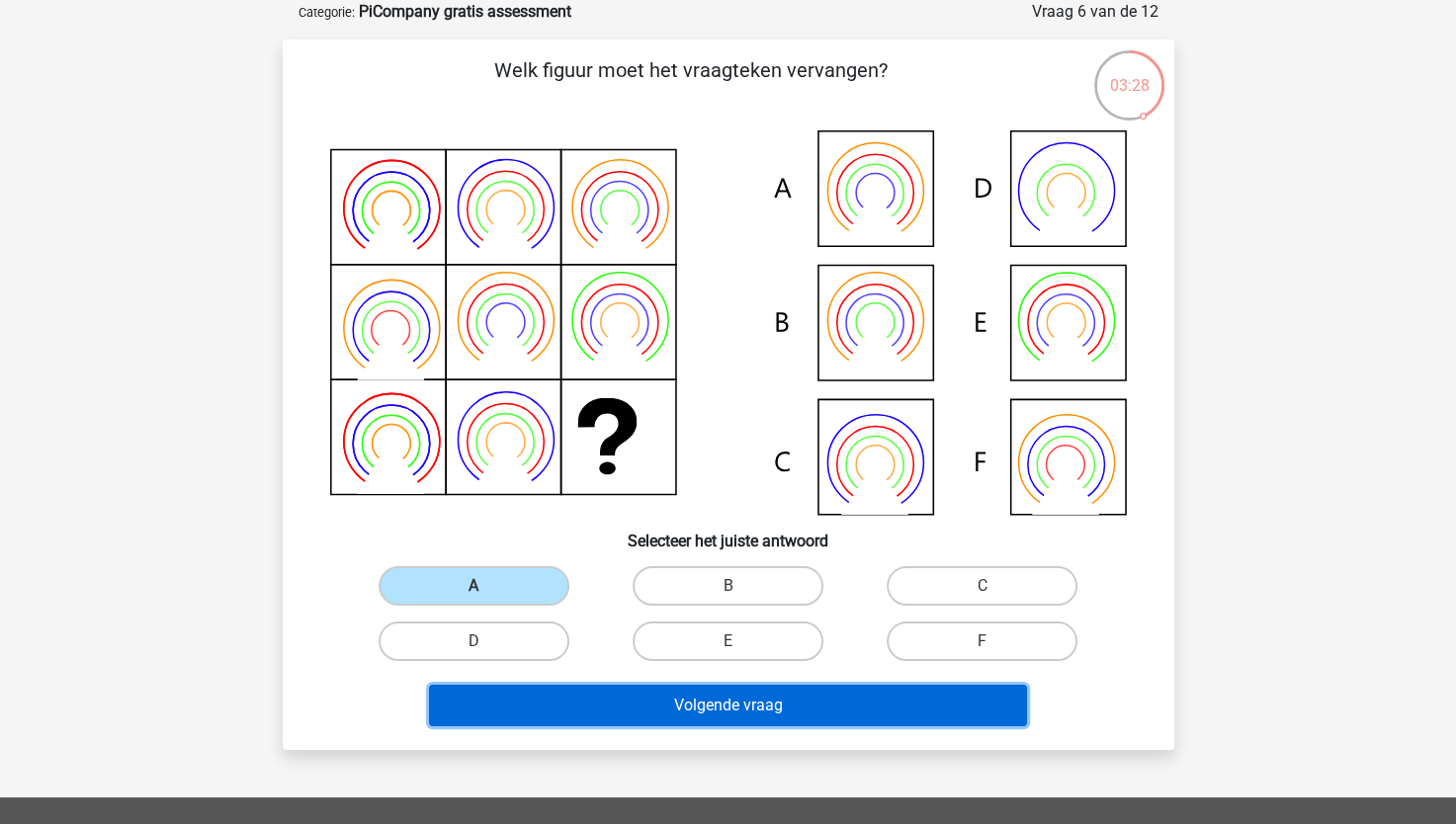
click at [667, 712] on button "Volgende vraag" at bounding box center [728, 706] width 598 height 42
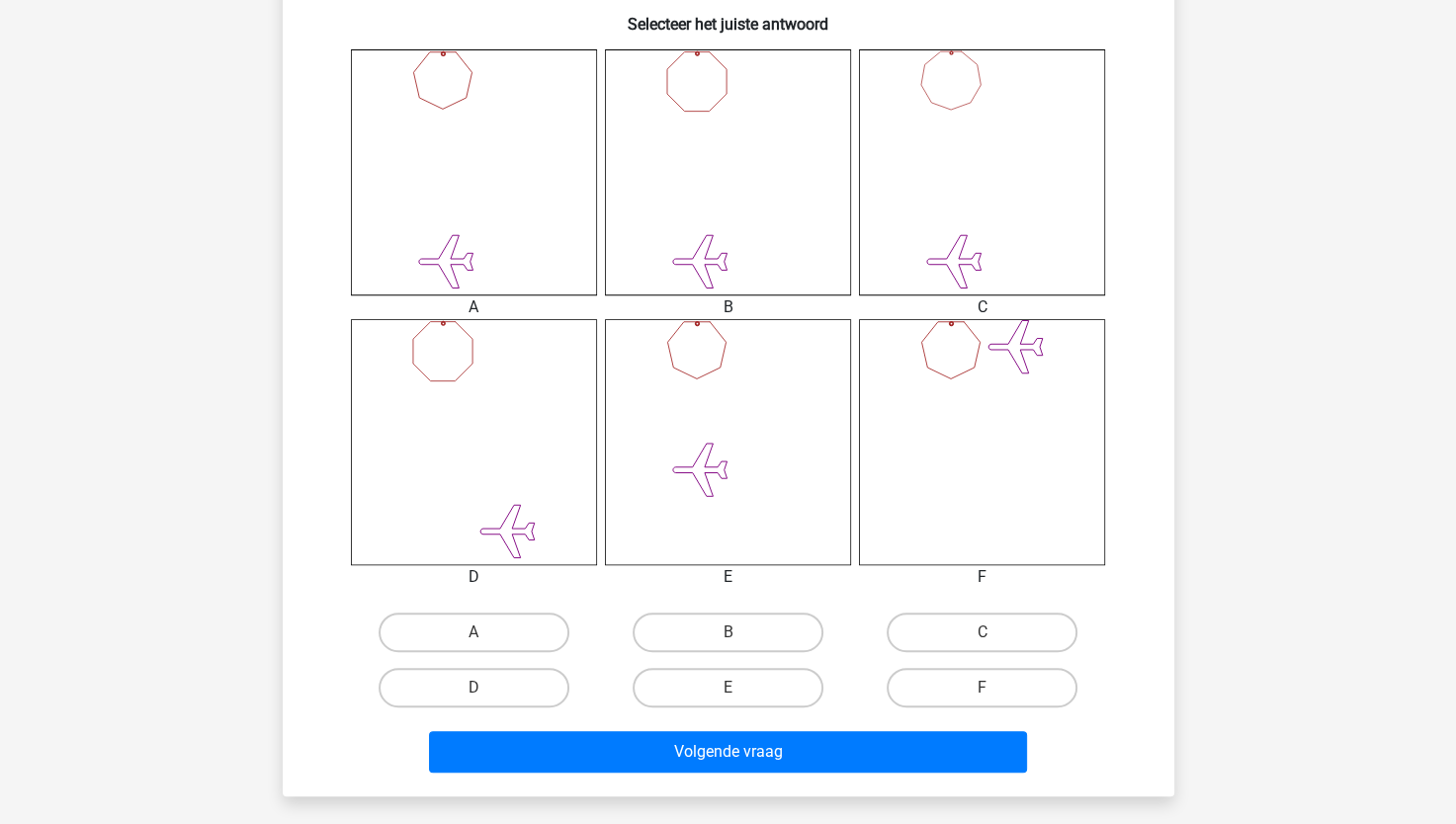
scroll to position [764, 0]
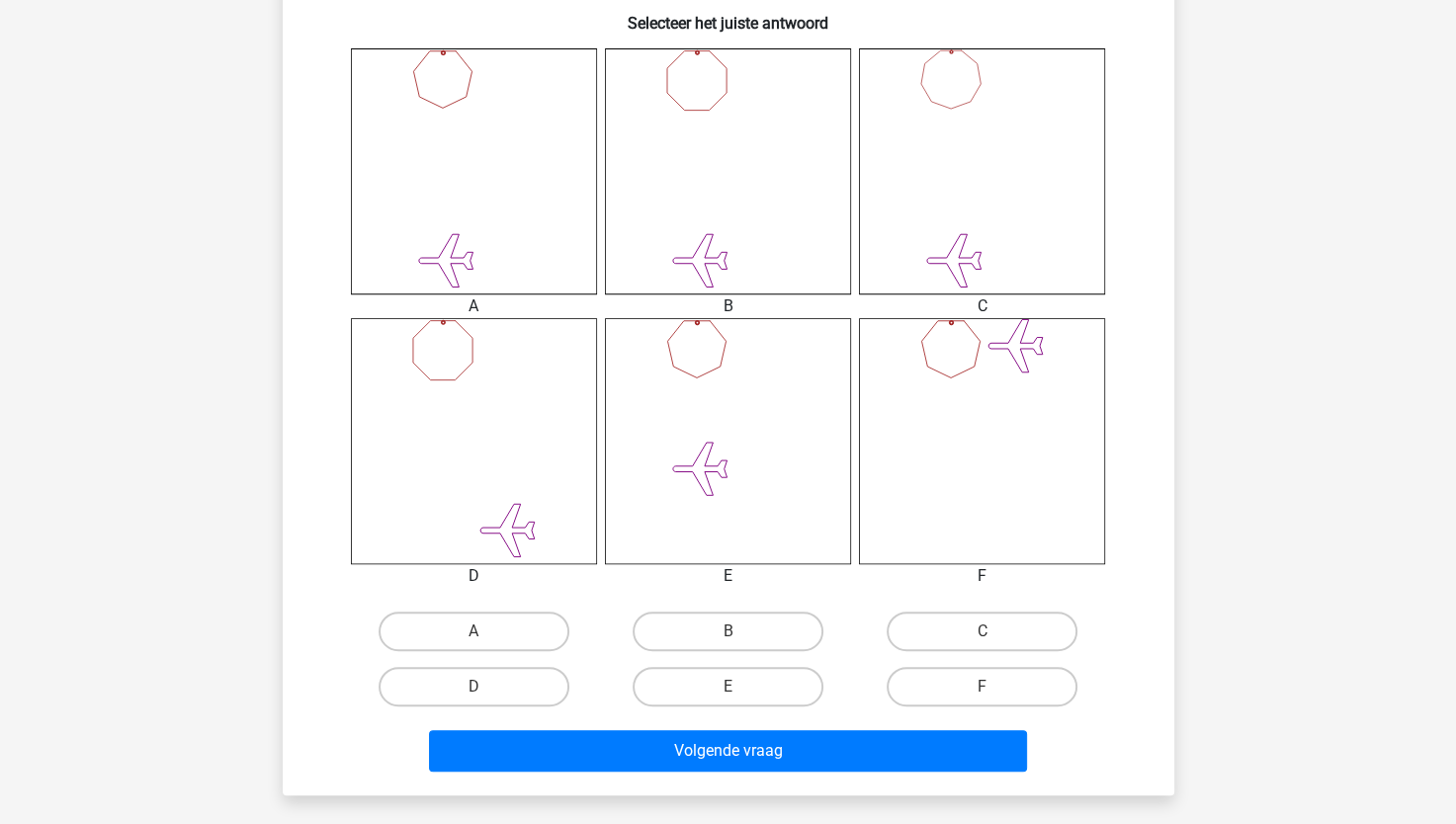
click at [933, 662] on div "F" at bounding box center [982, 687] width 254 height 56
click at [932, 690] on label "F" at bounding box center [982, 687] width 190 height 40
click at [983, 690] on input "F" at bounding box center [989, 693] width 13 height 13
radio input "true"
click at [910, 728] on div "Volgende vraag" at bounding box center [728, 748] width 828 height 65
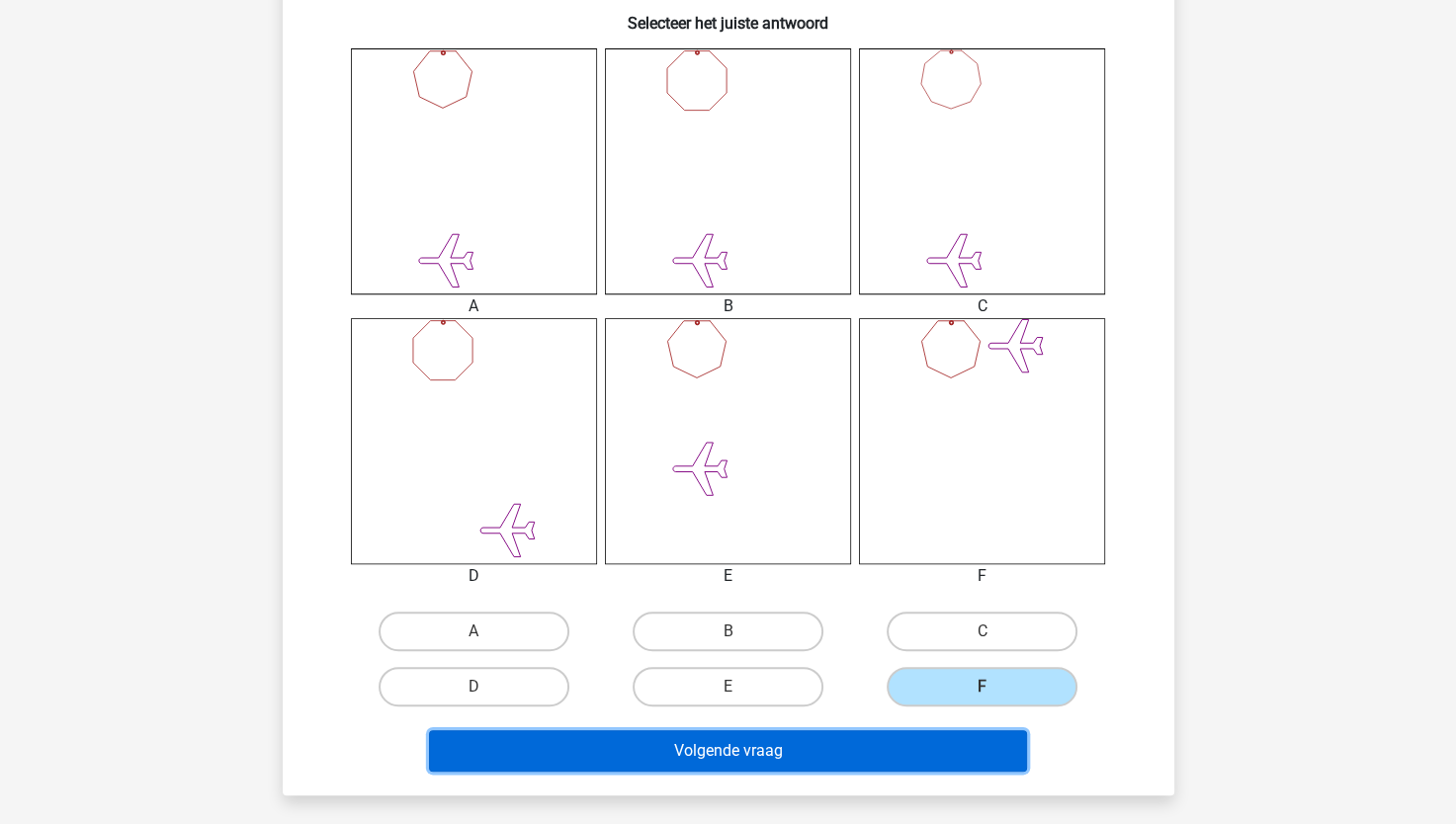
click at [858, 747] on button "Volgende vraag" at bounding box center [728, 752] width 598 height 42
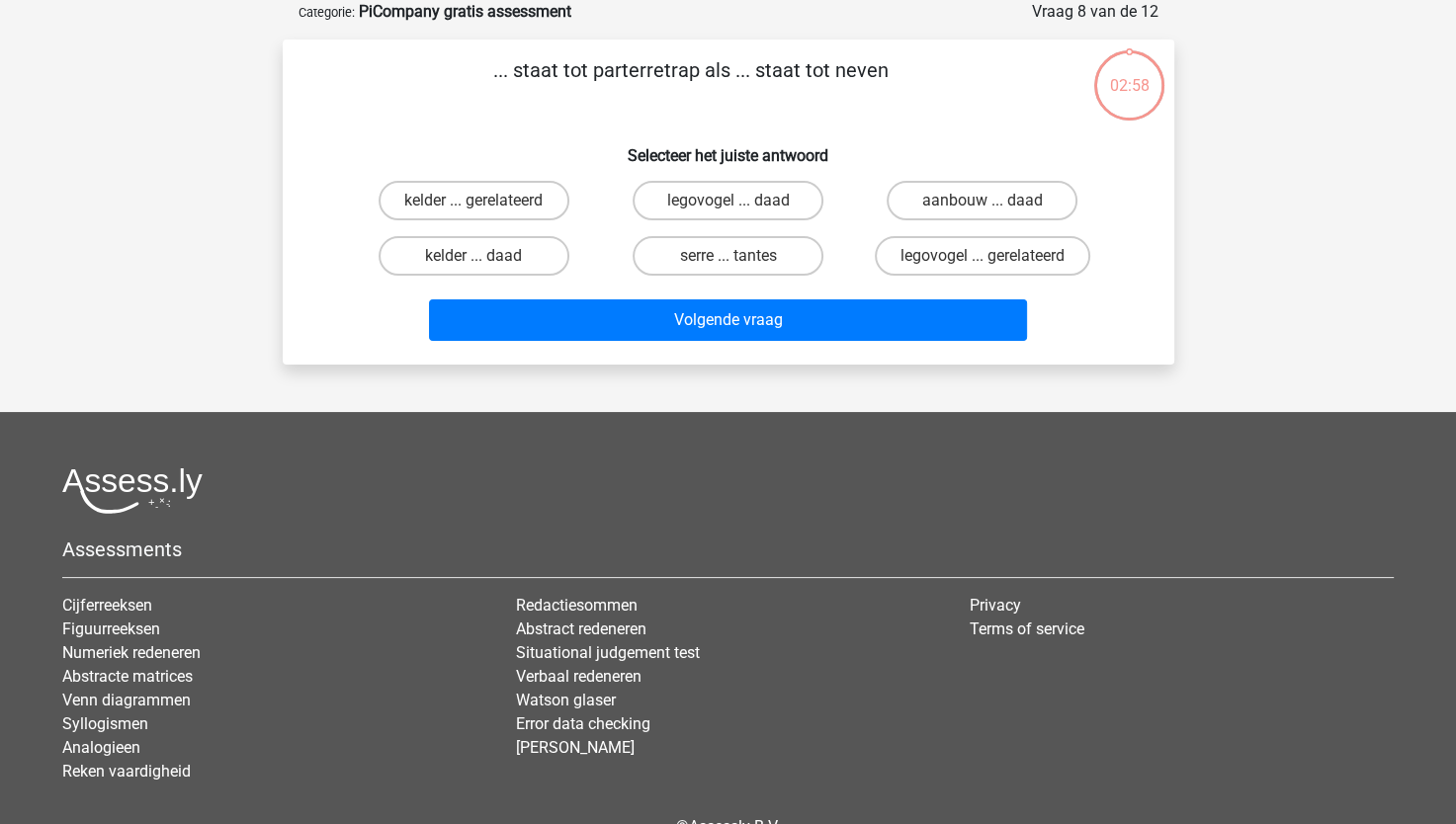
scroll to position [18, 0]
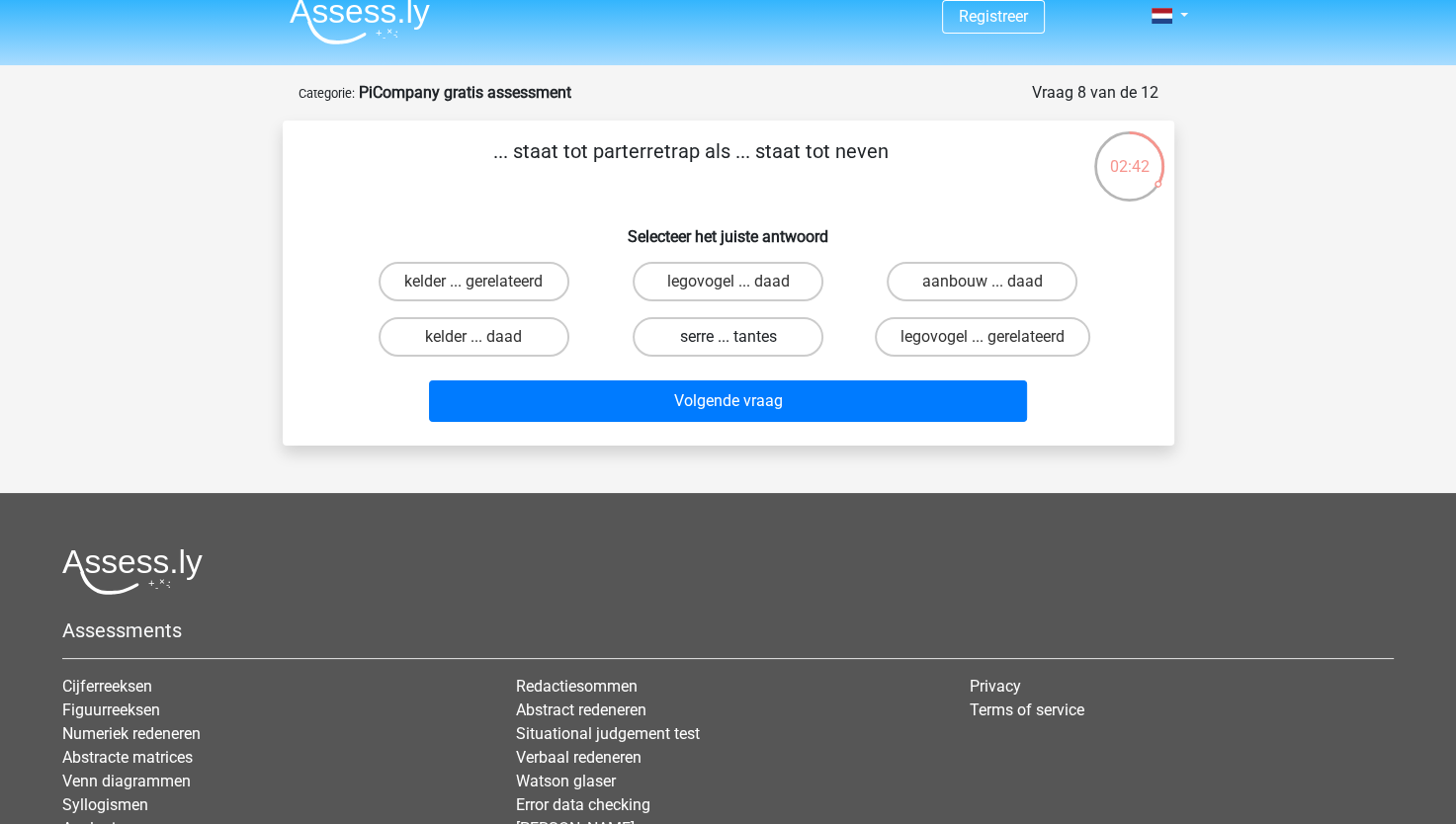
click at [709, 326] on label "serre ... tantes" at bounding box center [728, 337] width 190 height 40
click at [728, 337] on input "serre ... tantes" at bounding box center [734, 343] width 13 height 13
radio input "true"
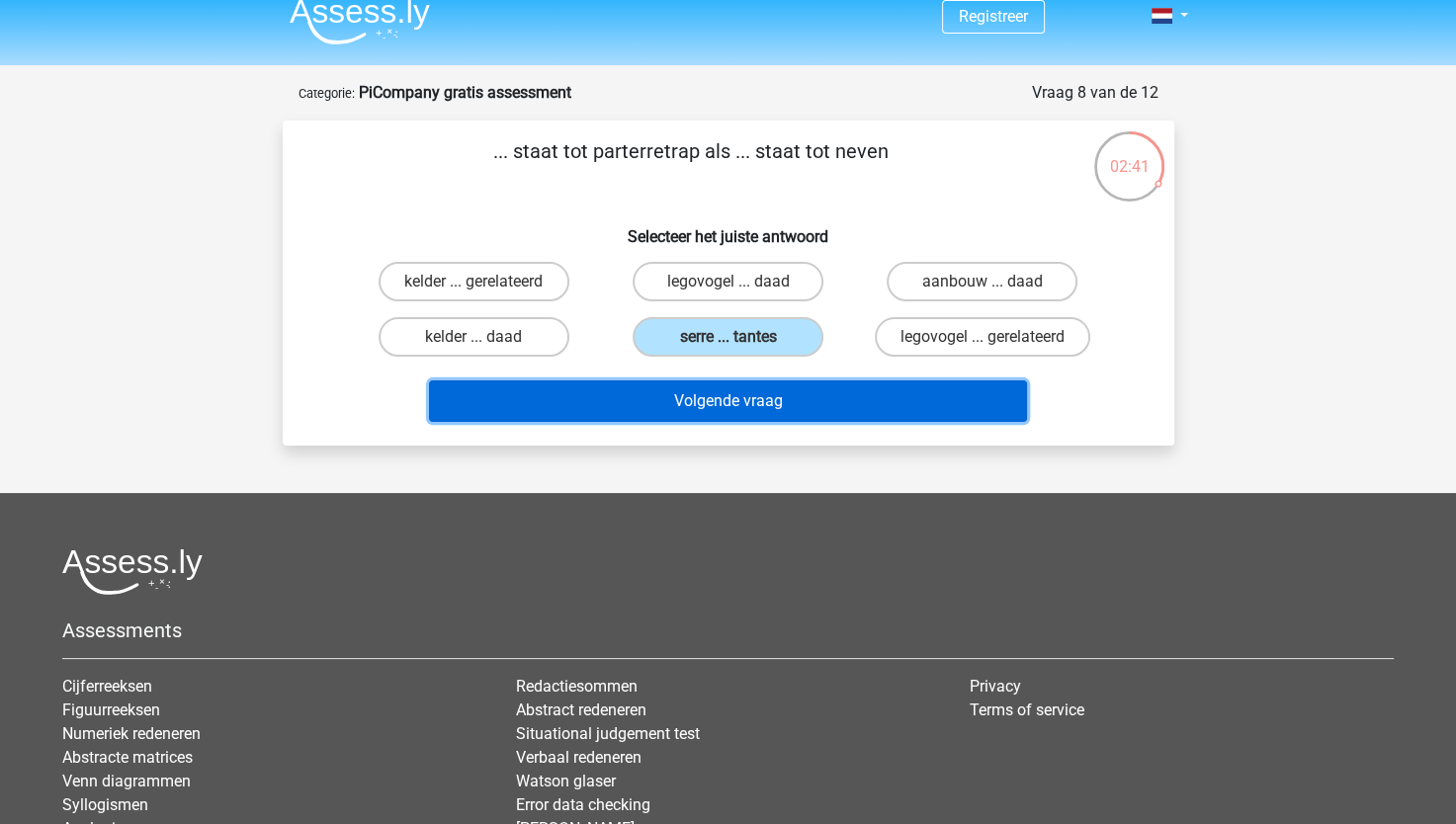
click at [709, 414] on button "Volgende vraag" at bounding box center [728, 402] width 598 height 42
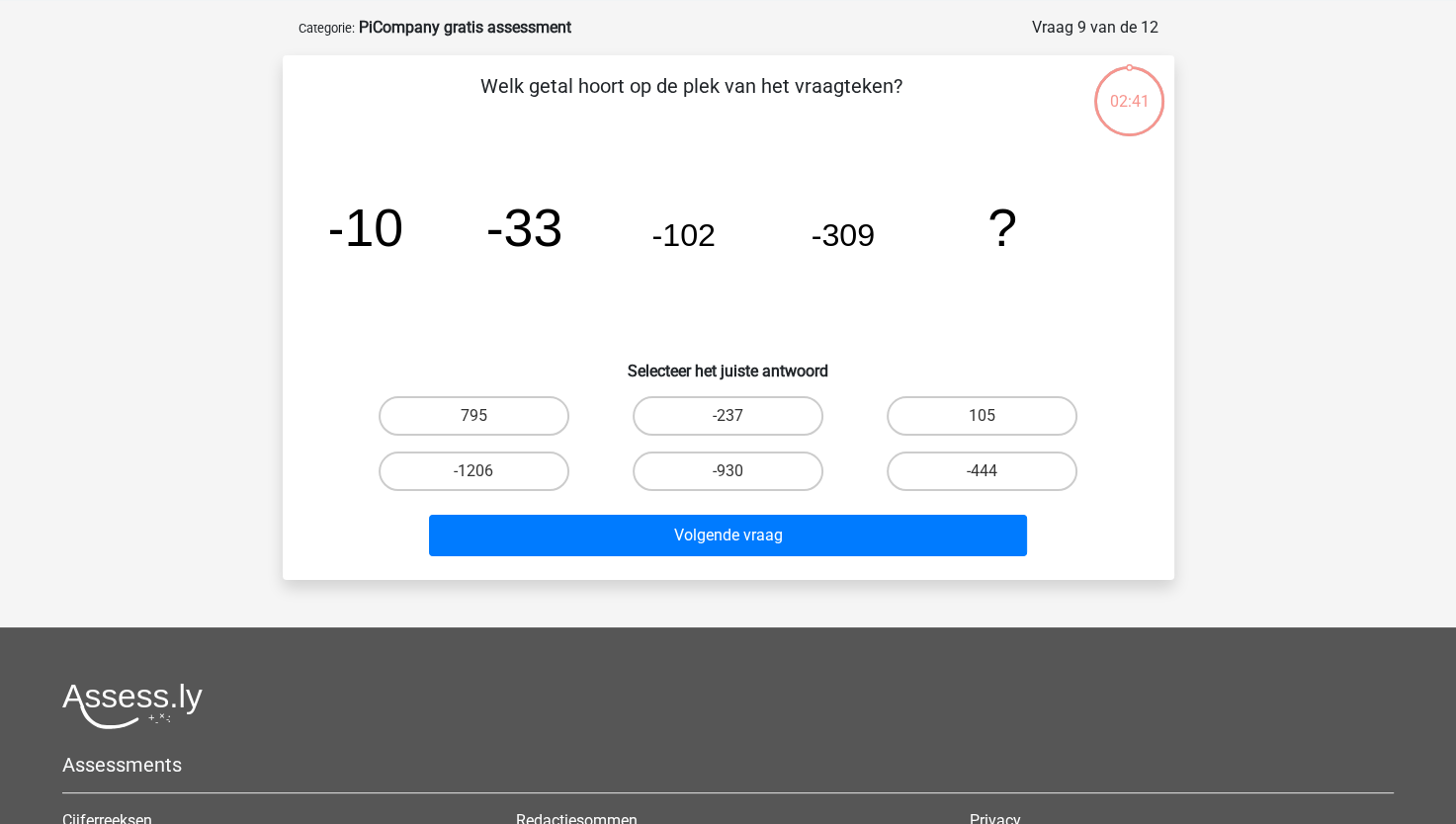
scroll to position [99, 0]
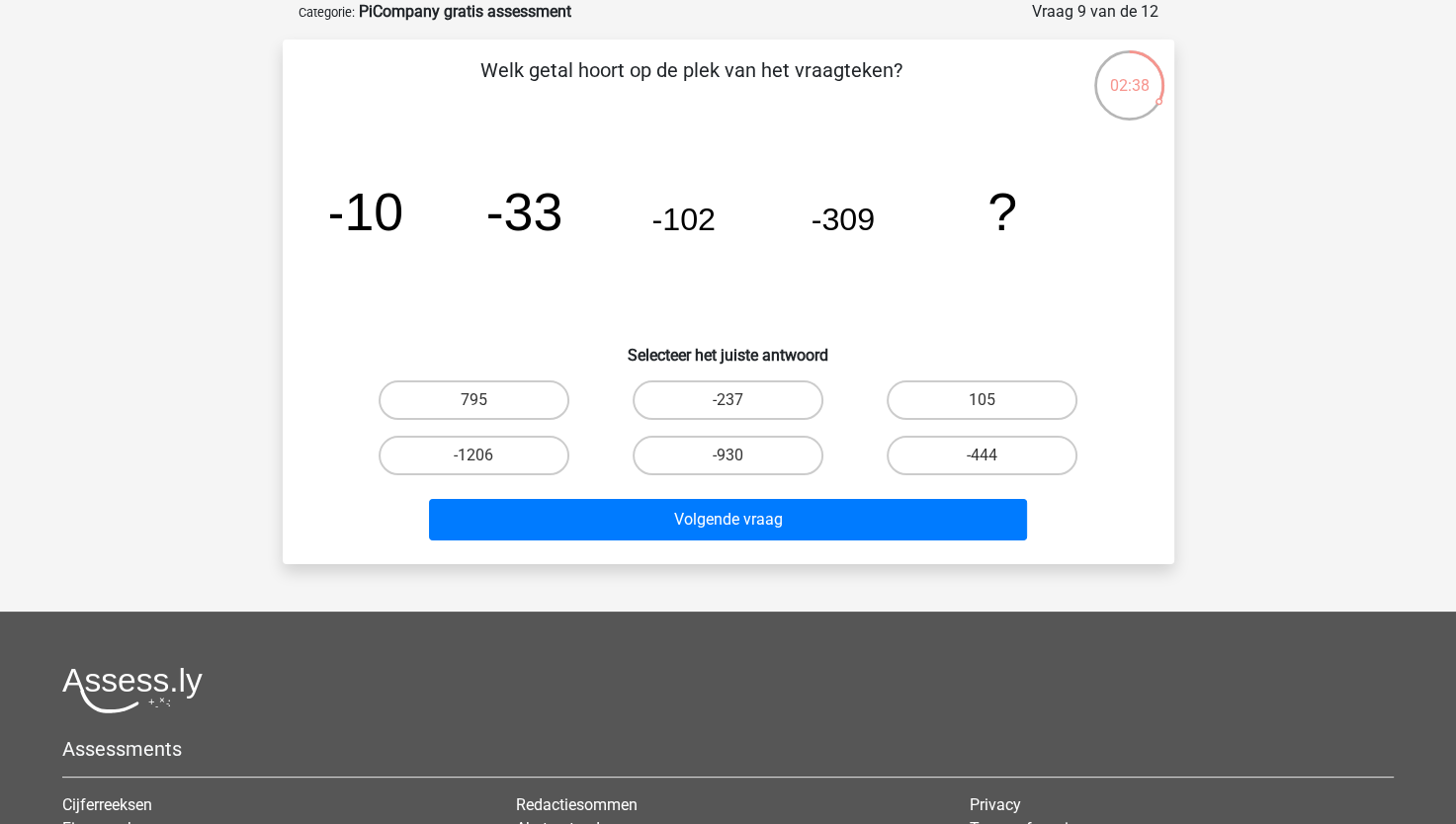
click at [823, 382] on div "-237" at bounding box center [728, 401] width 238 height 40
click at [969, 402] on label "105" at bounding box center [982, 401] width 190 height 40
click at [983, 402] on input "105" at bounding box center [989, 407] width 13 height 13
radio input "true"
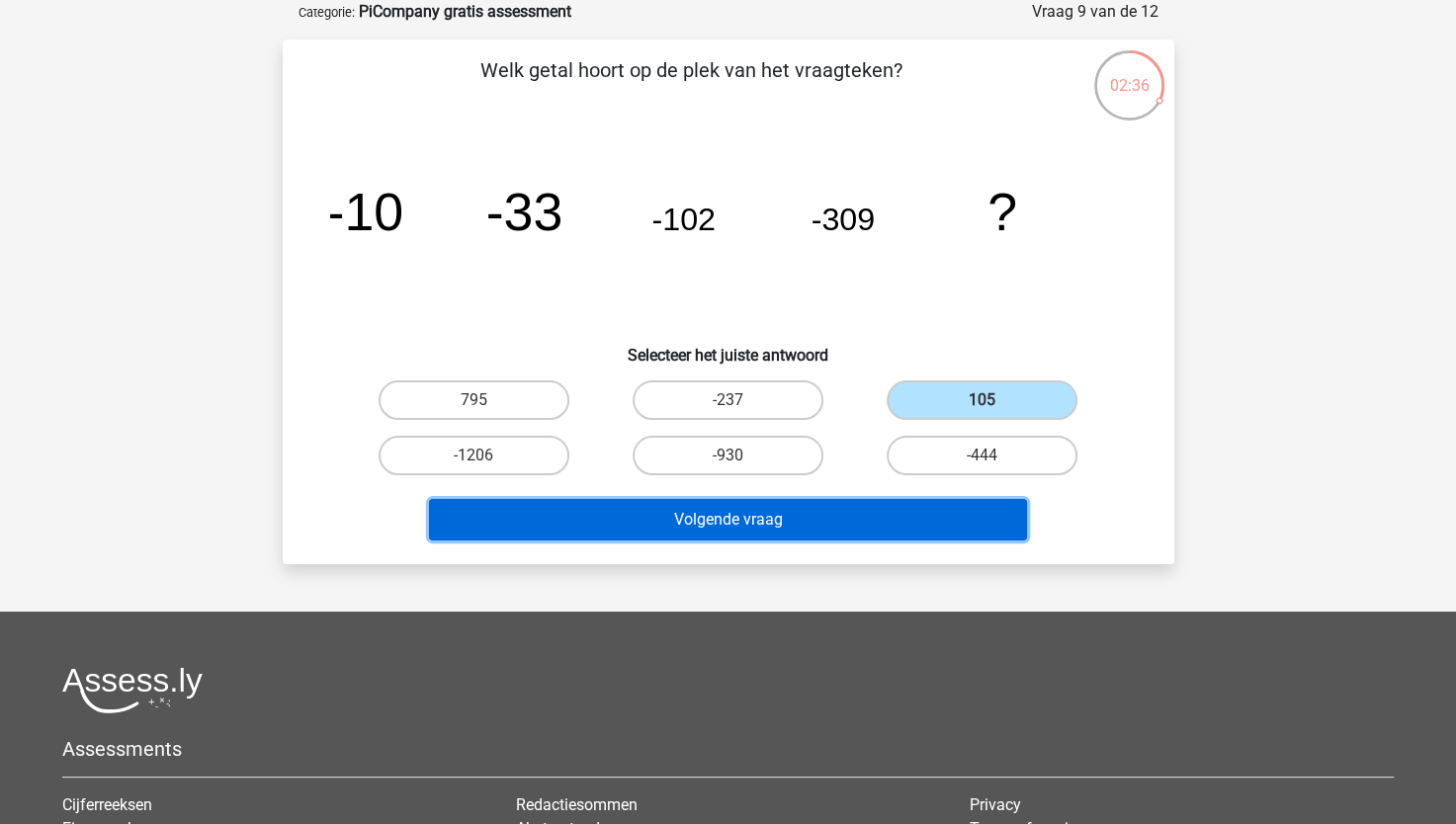
click at [814, 516] on button "Volgende vraag" at bounding box center [728, 520] width 598 height 42
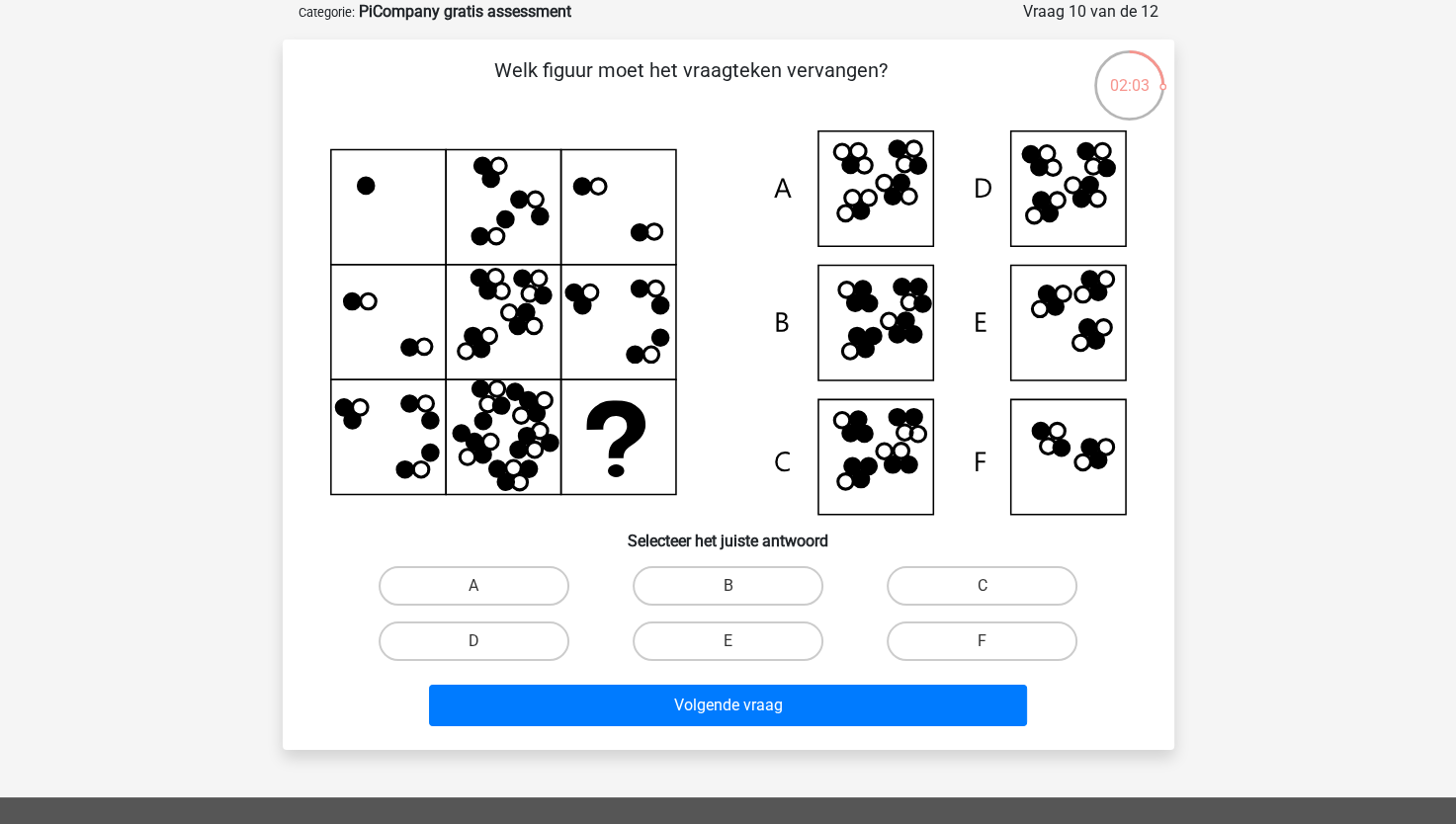
click at [1143, 445] on div "Welk figuur moet het vraagteken vervangen?" at bounding box center [728, 395] width 876 height 679
click at [937, 626] on label "F" at bounding box center [982, 642] width 190 height 40
click at [983, 642] on input "F" at bounding box center [989, 647] width 13 height 13
radio input "true"
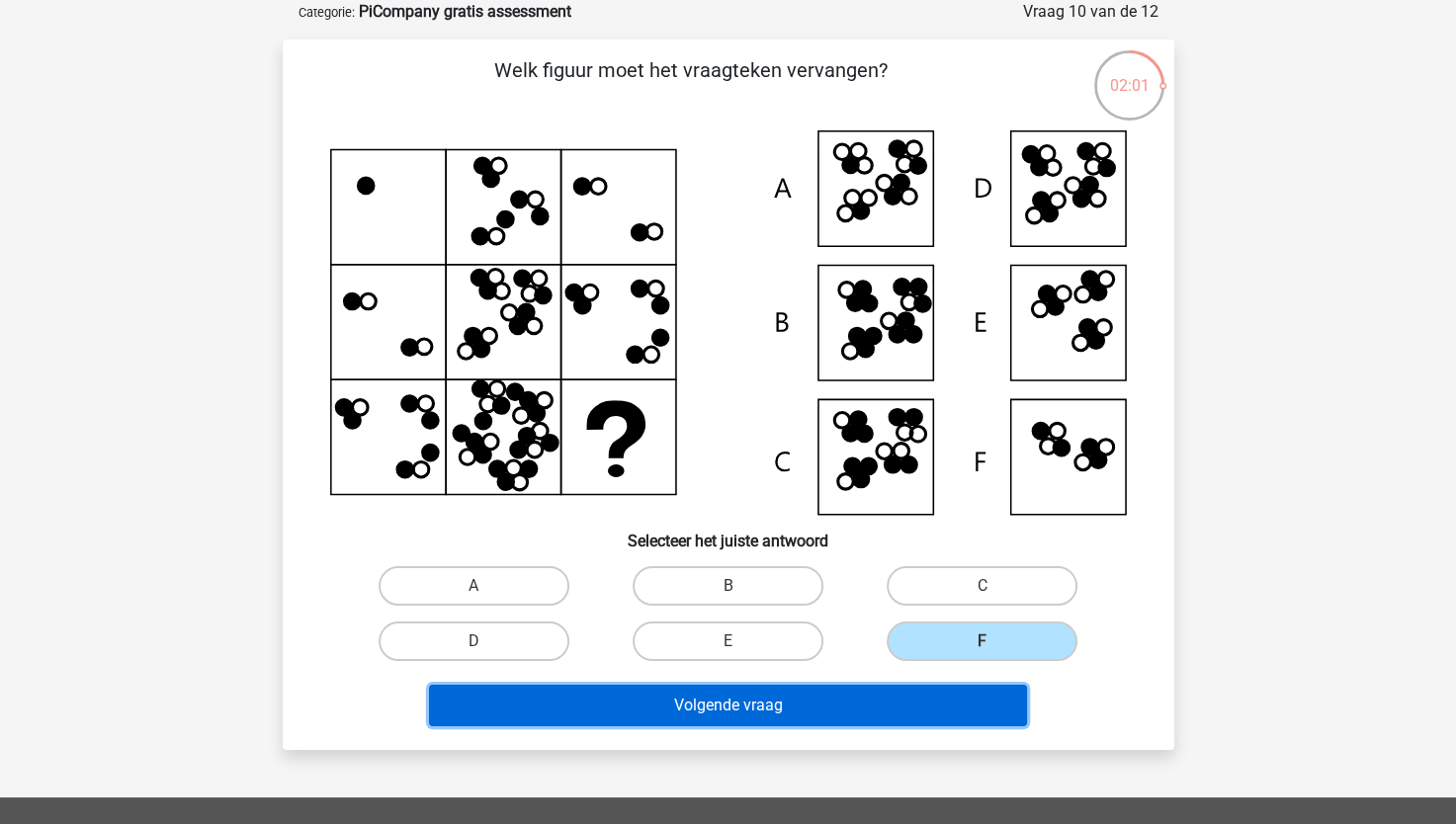
click at [847, 716] on button "Volgende vraag" at bounding box center [728, 706] width 598 height 42
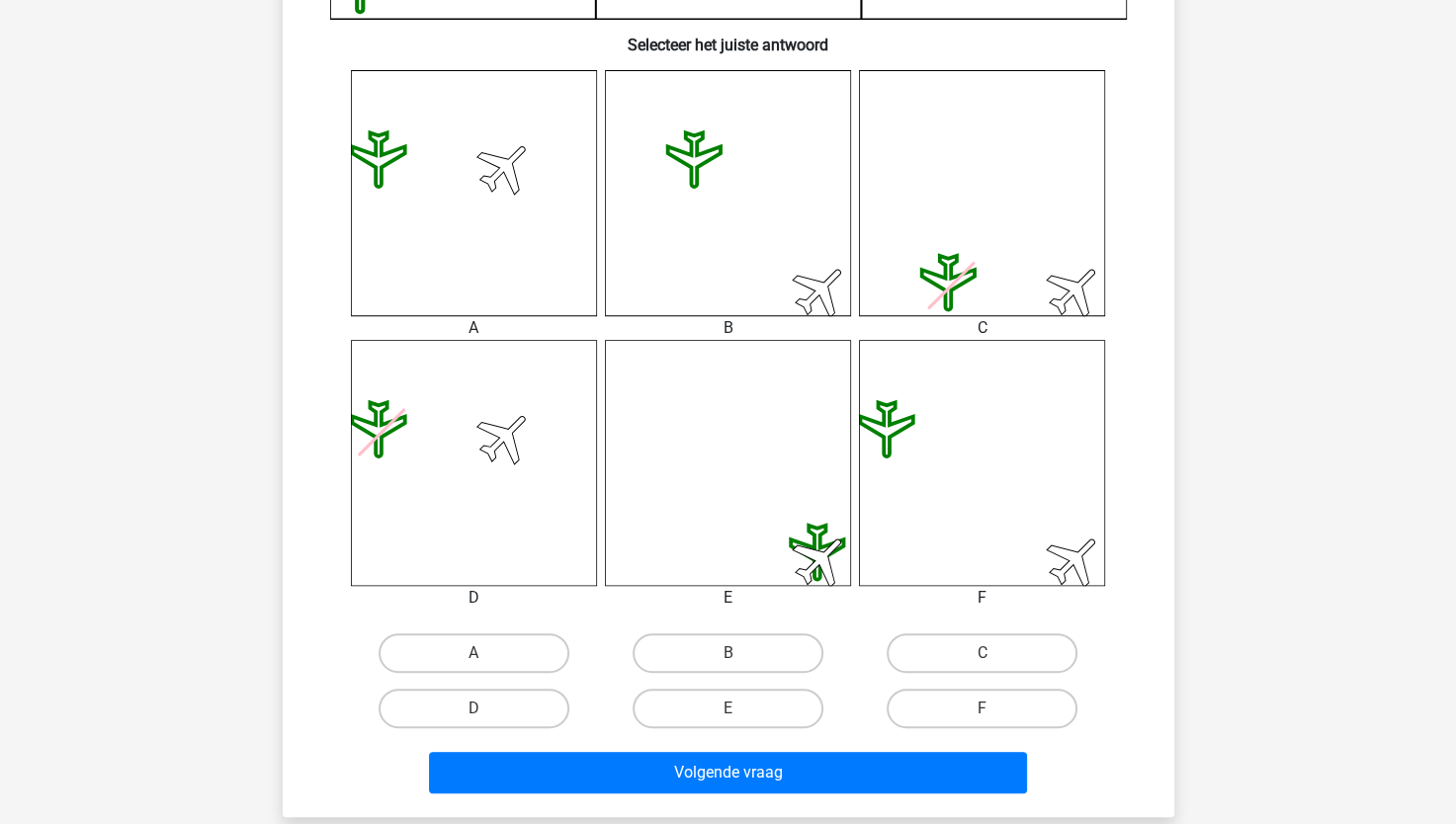
scroll to position [743, 0]
click at [680, 626] on div "B" at bounding box center [728, 652] width 254 height 56
